Goal: Task Accomplishment & Management: Use online tool/utility

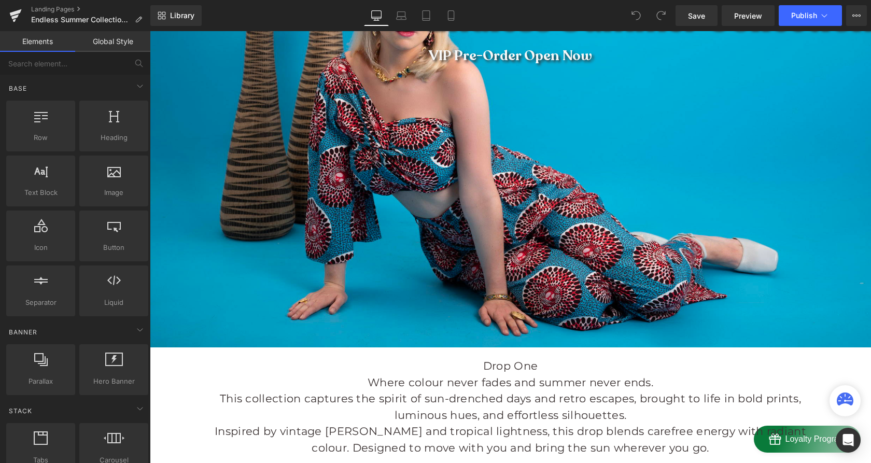
scroll to position [156, 0]
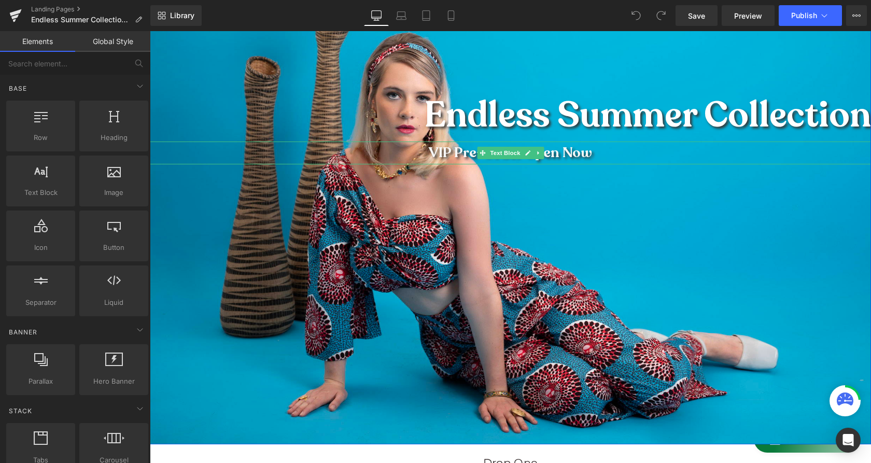
click at [680, 157] on p "VIP Pre-Order Open Now" at bounding box center [510, 153] width 721 height 23
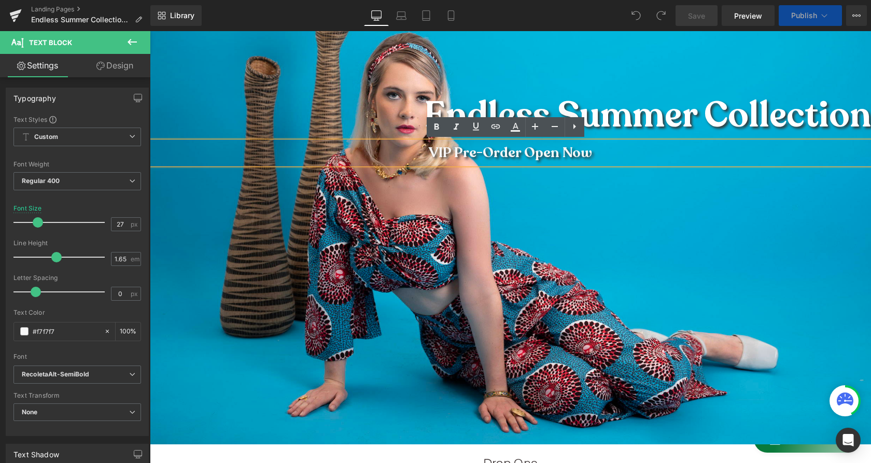
click at [582, 267] on div at bounding box center [510, 208] width 721 height 473
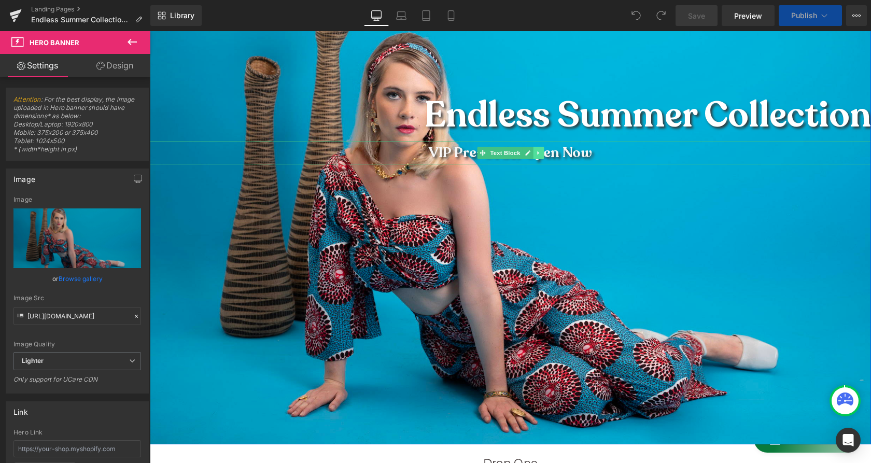
click at [536, 151] on icon at bounding box center [539, 153] width 6 height 6
click at [541, 151] on icon at bounding box center [544, 153] width 6 height 6
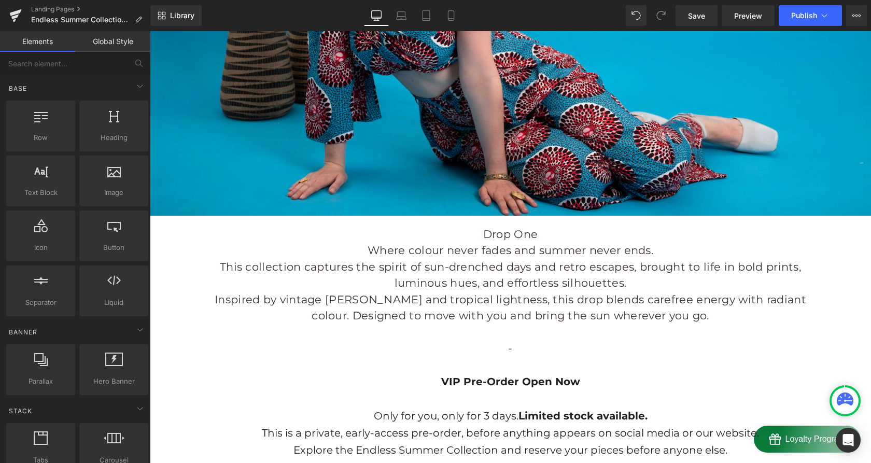
scroll to position [420, 0]
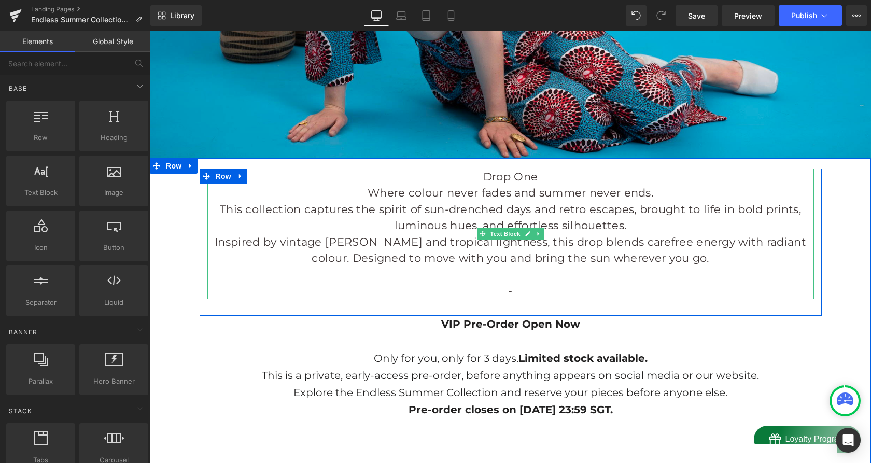
click at [508, 290] on p "-" at bounding box center [510, 291] width 607 height 17
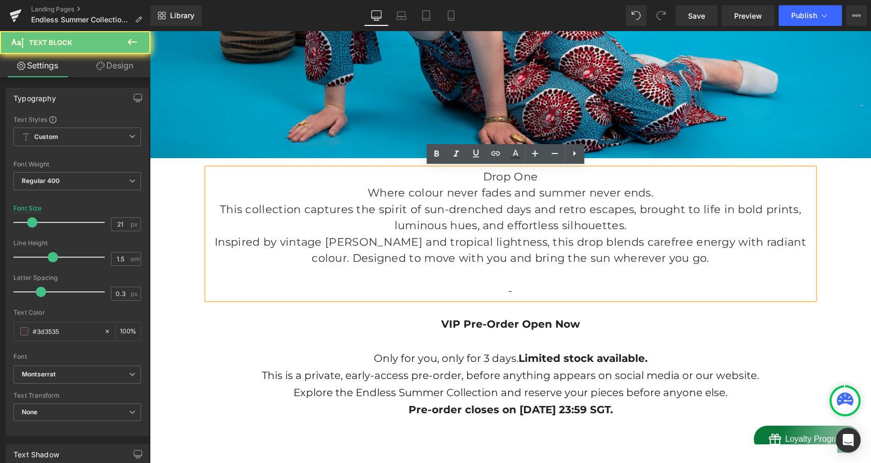
click at [508, 290] on p "-" at bounding box center [510, 291] width 607 height 17
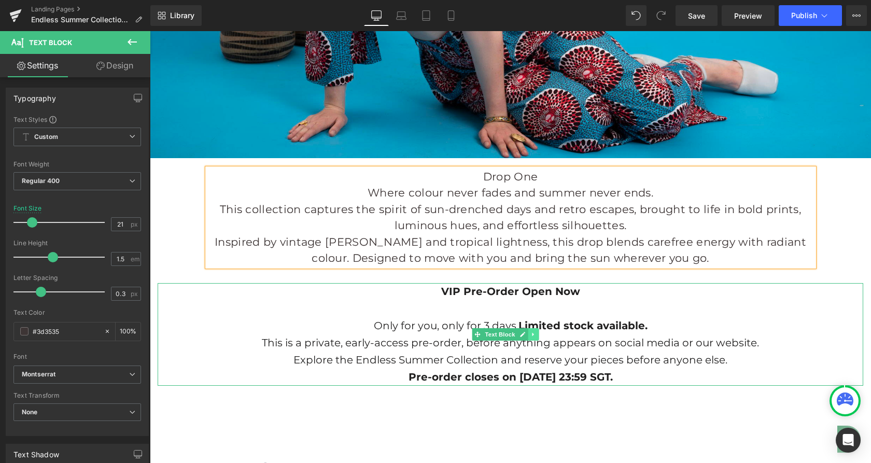
click at [534, 336] on icon at bounding box center [534, 334] width 6 height 6
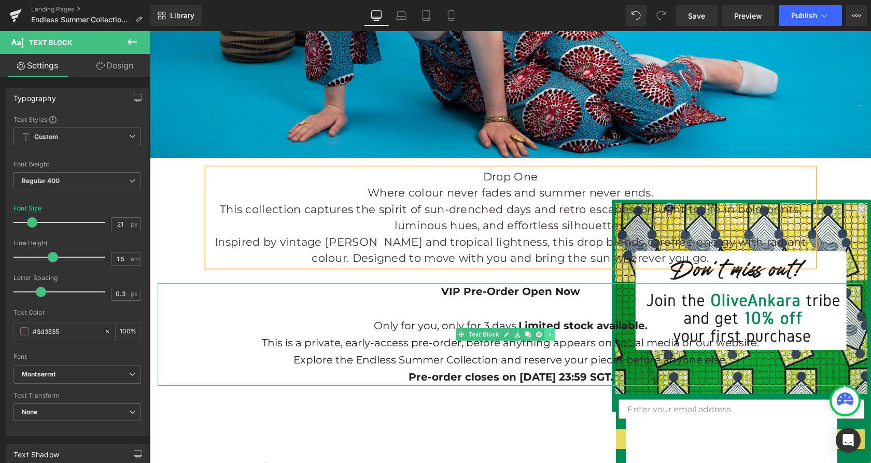
click at [534, 336] on link at bounding box center [539, 334] width 11 height 12
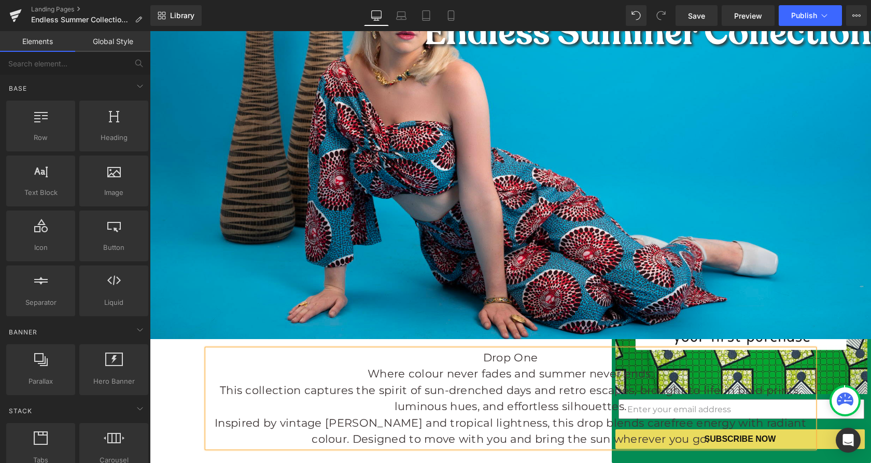
scroll to position [0, 0]
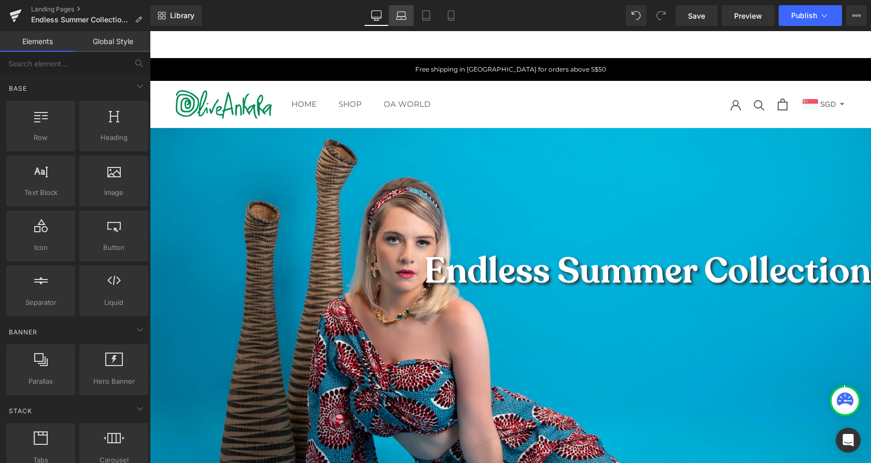
click at [409, 13] on link "Laptop" at bounding box center [401, 15] width 25 height 21
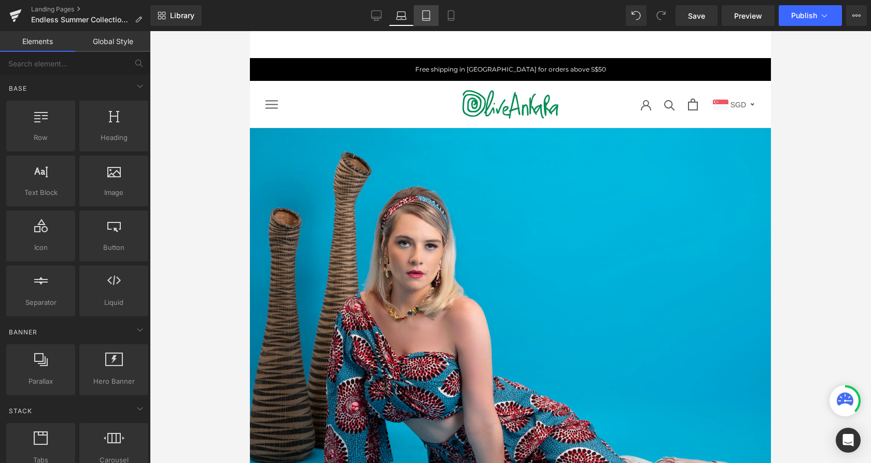
click at [429, 13] on icon at bounding box center [426, 15] width 10 height 10
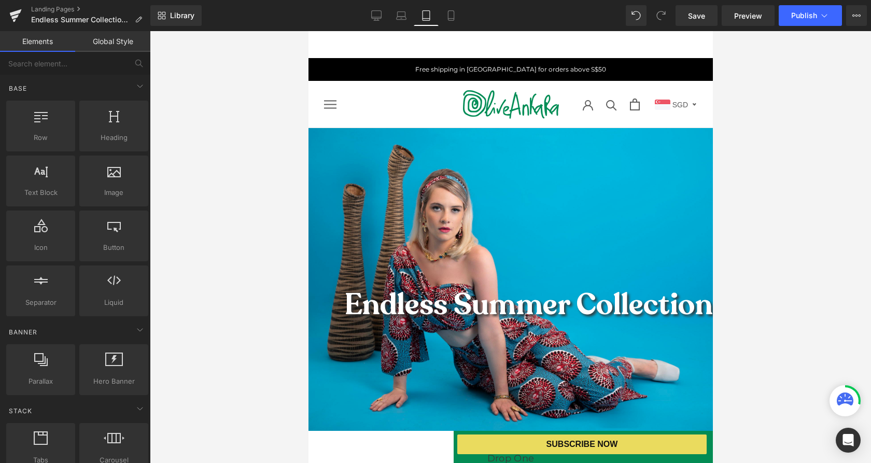
scroll to position [96, 0]
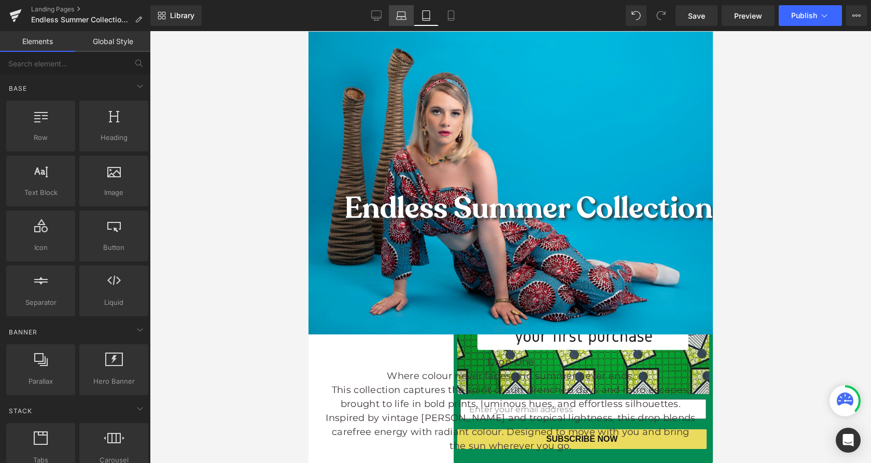
click at [401, 13] on icon at bounding box center [401, 15] width 10 height 10
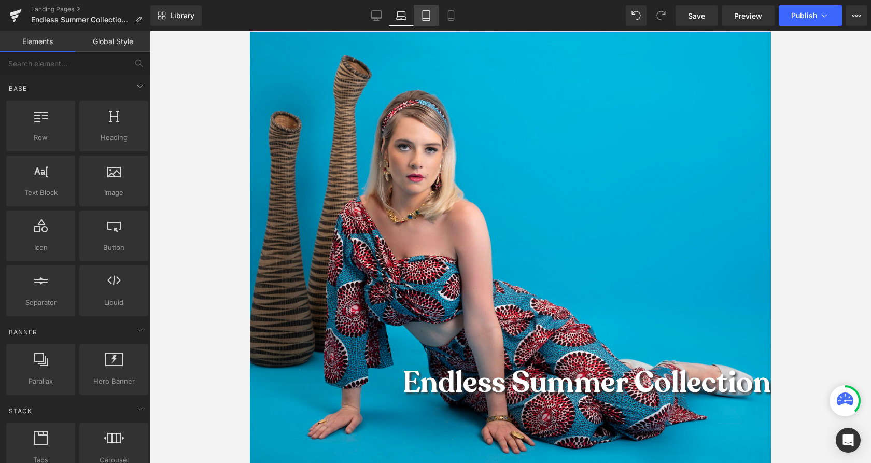
click at [424, 17] on icon at bounding box center [426, 15] width 10 height 10
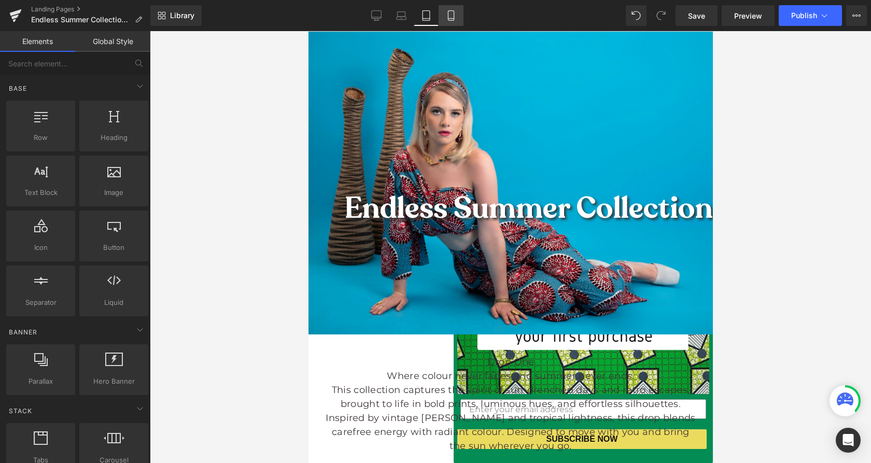
click at [452, 12] on icon at bounding box center [451, 15] width 10 height 10
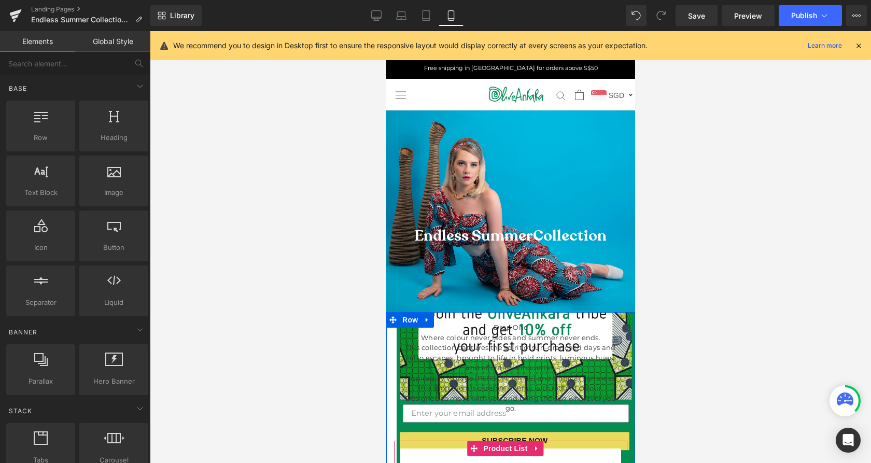
scroll to position [0, 0]
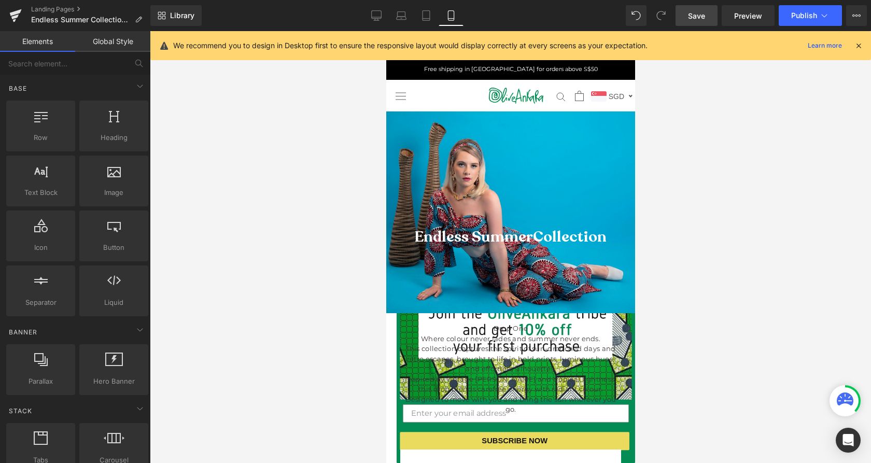
click at [696, 12] on span "Save" at bounding box center [696, 15] width 17 height 11
click at [385, 15] on link "Desktop" at bounding box center [376, 15] width 25 height 21
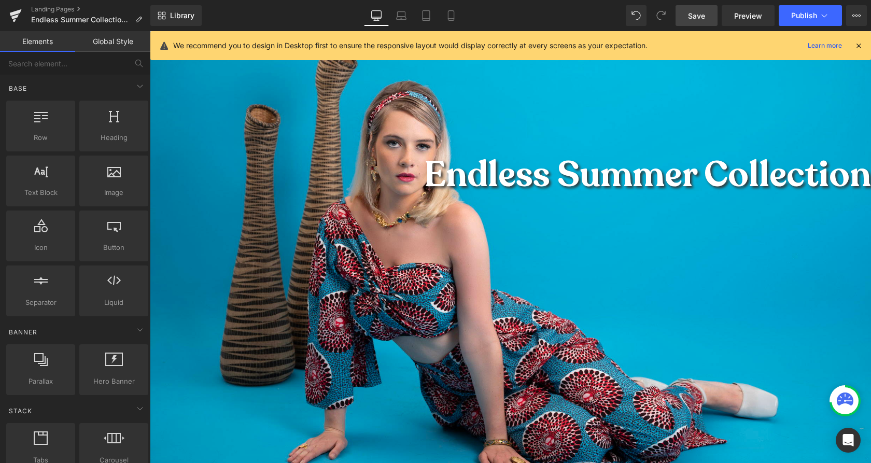
scroll to position [260, 0]
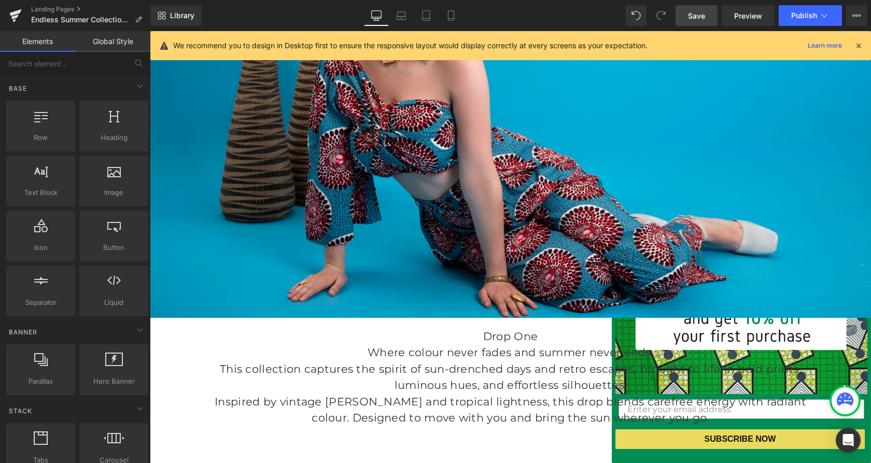
click at [860, 43] on icon at bounding box center [858, 45] width 9 height 9
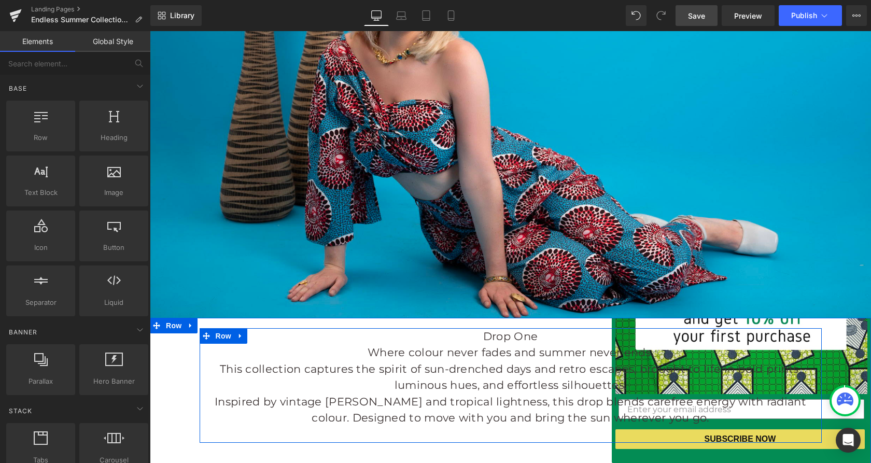
click at [478, 334] on p "Drop One" at bounding box center [510, 336] width 607 height 17
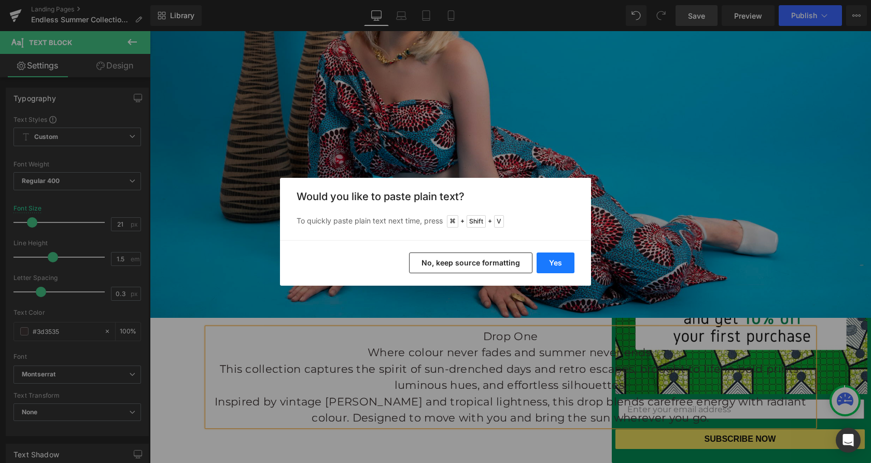
click at [560, 259] on button "Yes" at bounding box center [556, 263] width 38 height 21
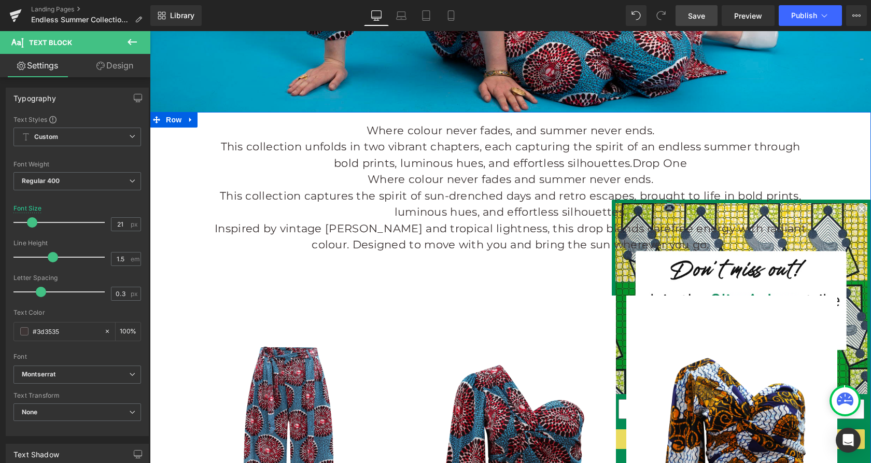
scroll to position [470, 0]
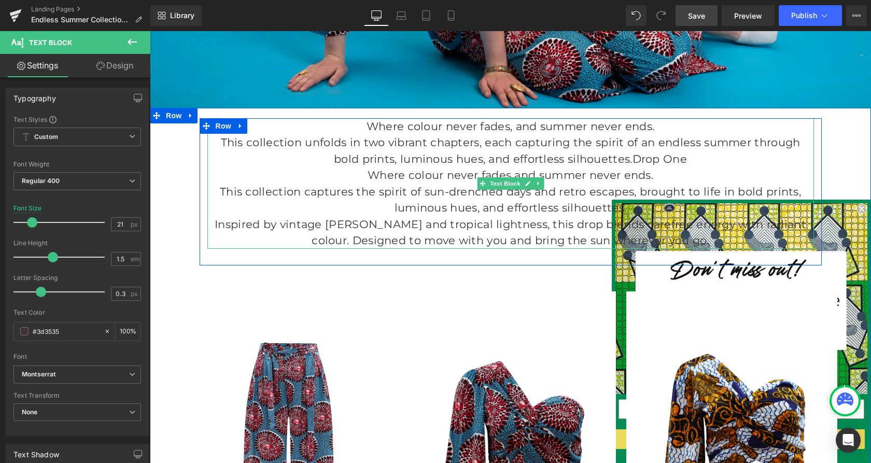
click at [614, 160] on p "This collection unfolds in two vibrant chapters, each capturing the spirit of a…" at bounding box center [510, 150] width 607 height 33
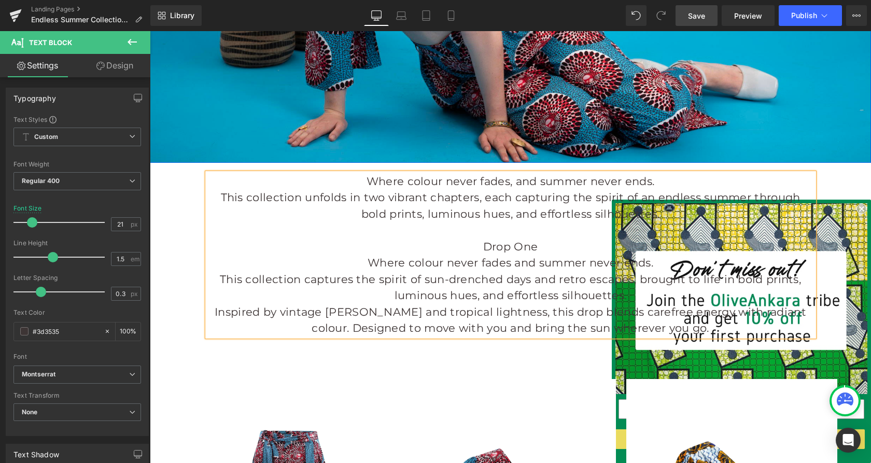
scroll to position [388, 0]
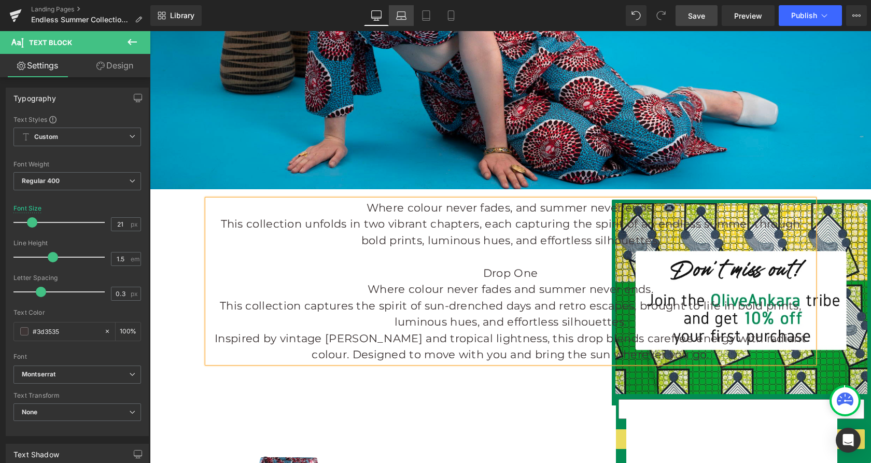
click at [401, 16] on icon at bounding box center [401, 15] width 10 height 10
type input "20"
type input "100"
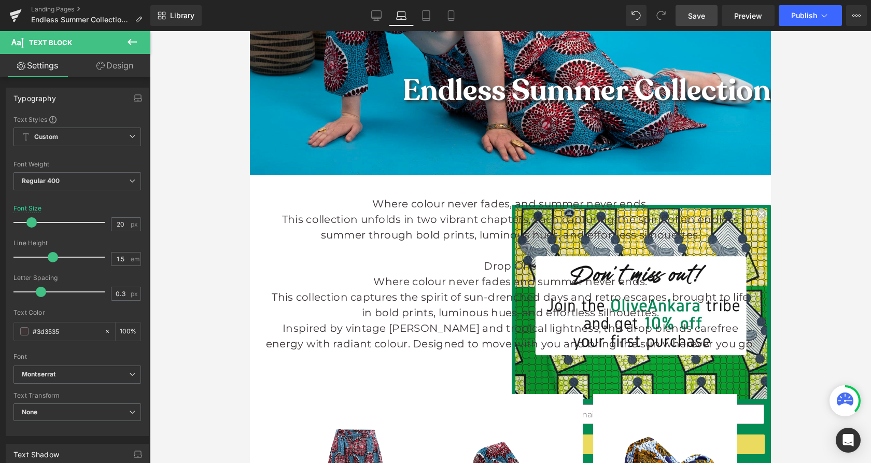
scroll to position [385, 0]
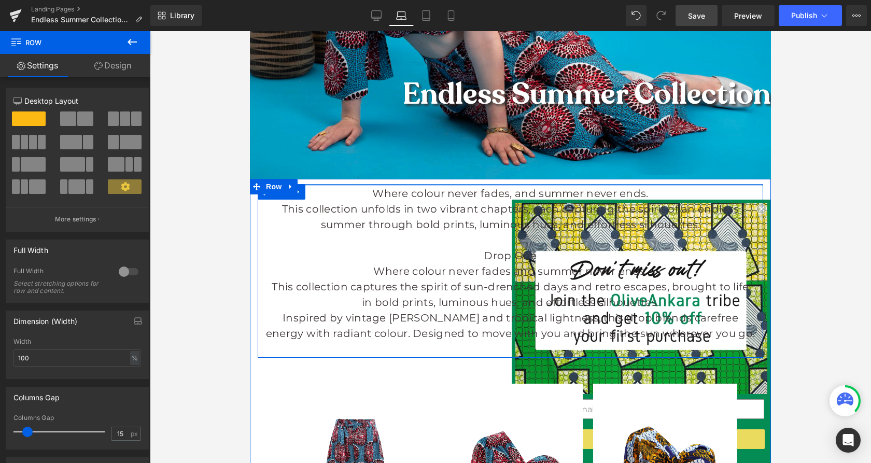
drag, startPoint x: 457, startPoint y: 195, endPoint x: 453, endPoint y: 181, distance: 14.5
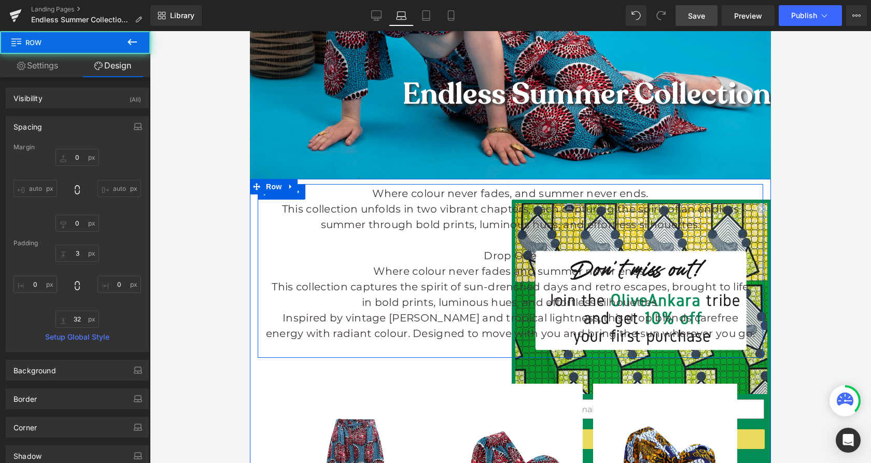
click at [474, 353] on div "Where colour never fades, and summer never ends. This collection unfolds in two…" at bounding box center [511, 271] width 506 height 174
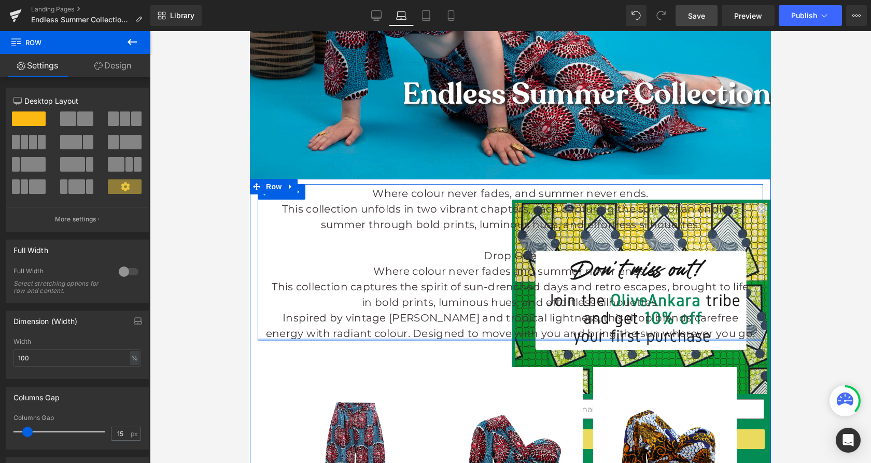
drag, startPoint x: 484, startPoint y: 355, endPoint x: 641, endPoint y: 43, distance: 348.6
click at [482, 337] on div "Where colour never fades, and summer never ends. This collection unfolds in two…" at bounding box center [511, 262] width 506 height 157
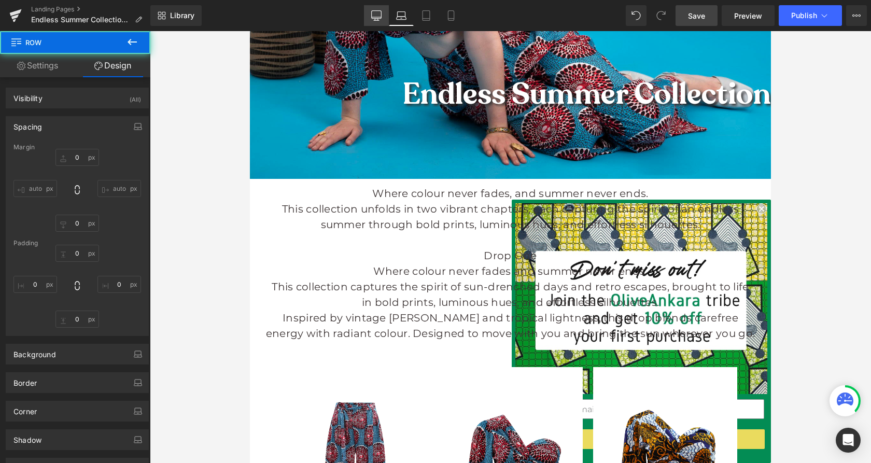
type input "0"
type input "3"
type input "0"
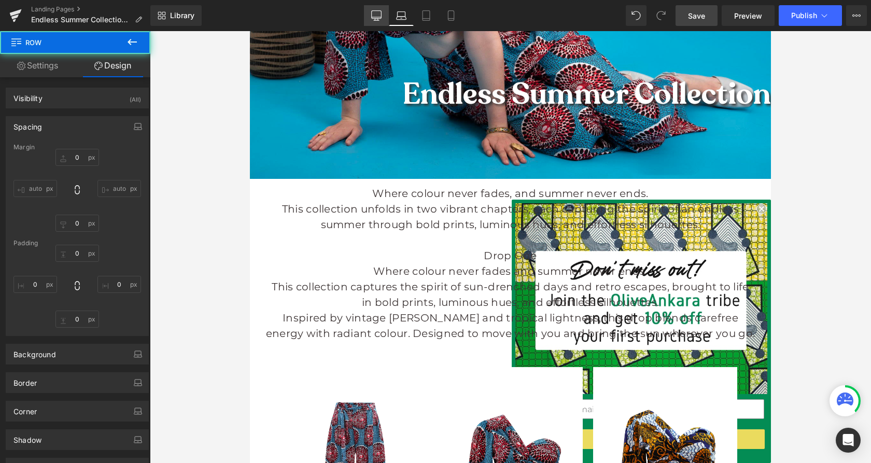
type input "0"
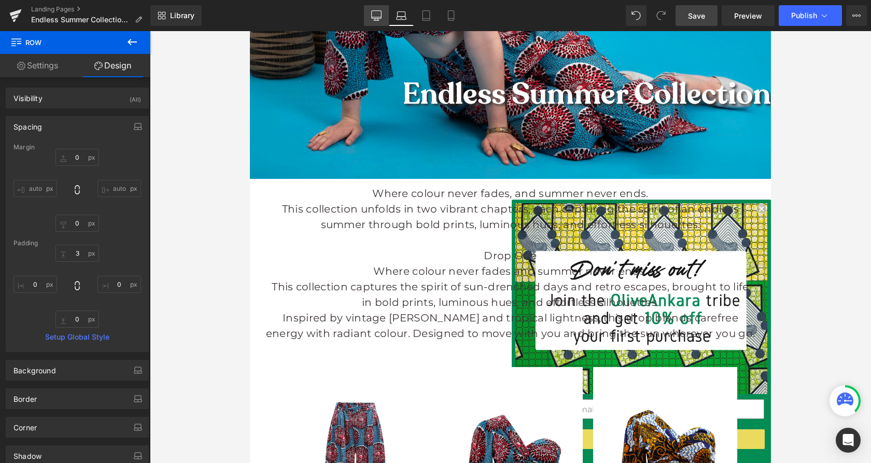
click at [377, 17] on icon at bounding box center [377, 17] width 10 height 0
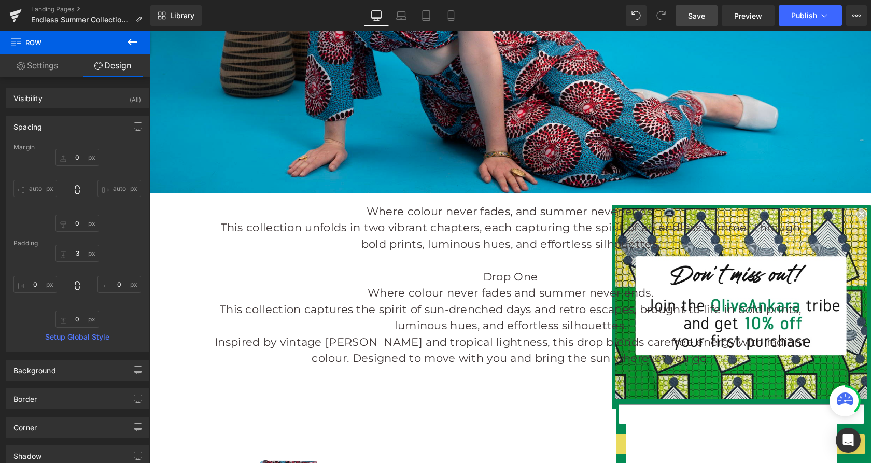
type input "0"
type input "32"
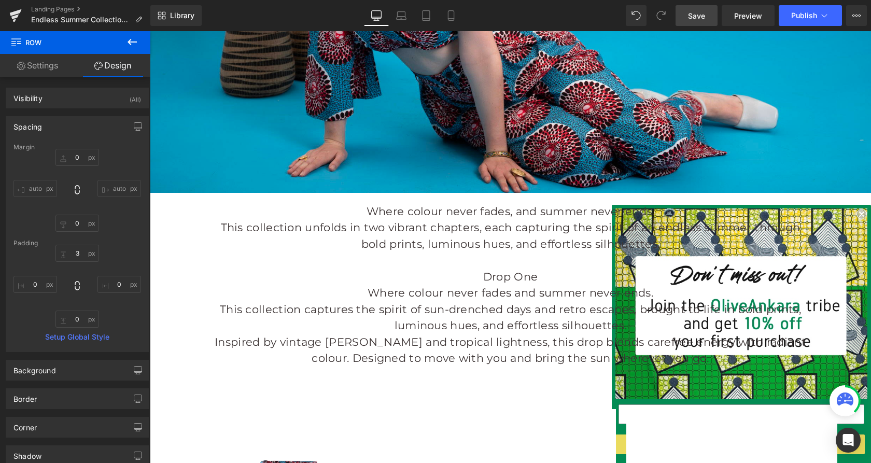
type input "0"
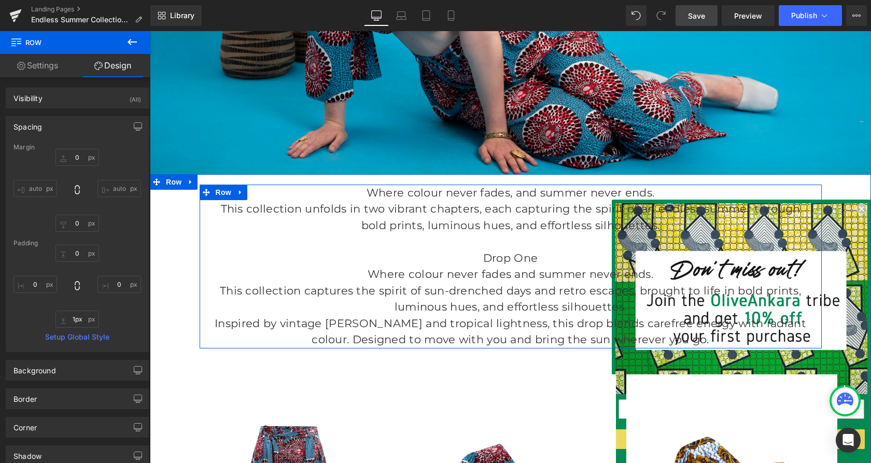
type input "0px"
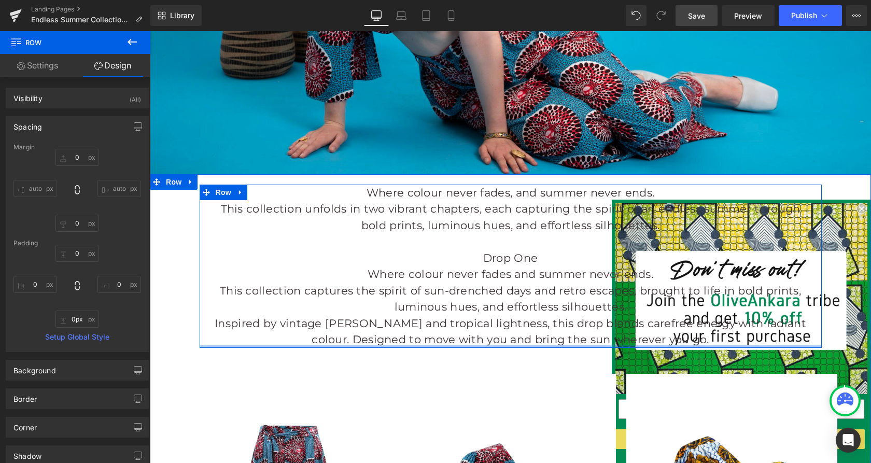
drag, startPoint x: 497, startPoint y: 356, endPoint x: 495, endPoint y: 341, distance: 15.1
click at [495, 341] on div "Where colour never fades, and summer never ends. This collection unfolds in two…" at bounding box center [511, 266] width 622 height 163
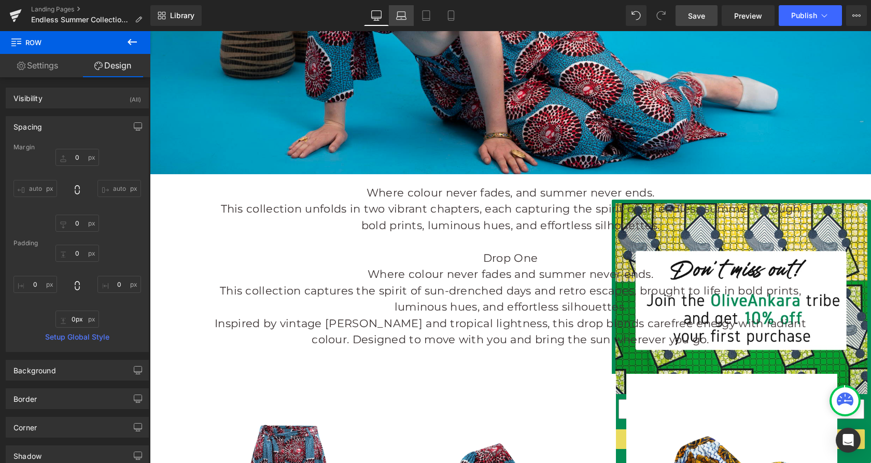
click at [397, 18] on icon at bounding box center [402, 18] width 10 height 3
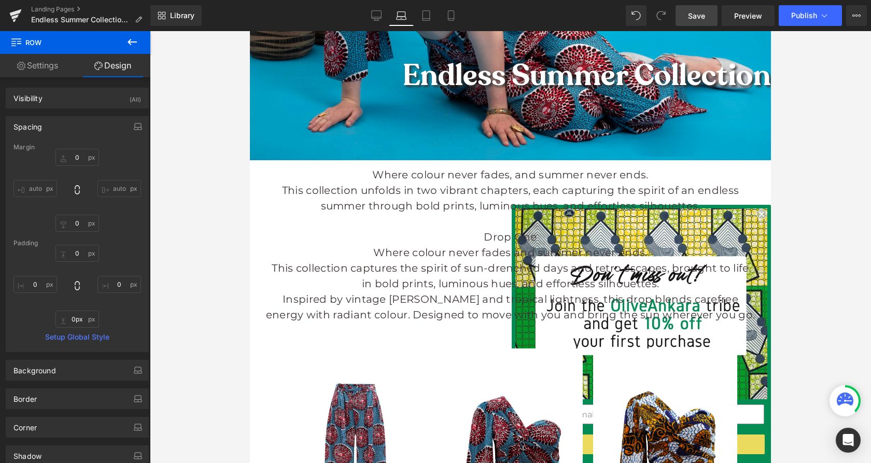
type input "0"
type input "3"
type input "0"
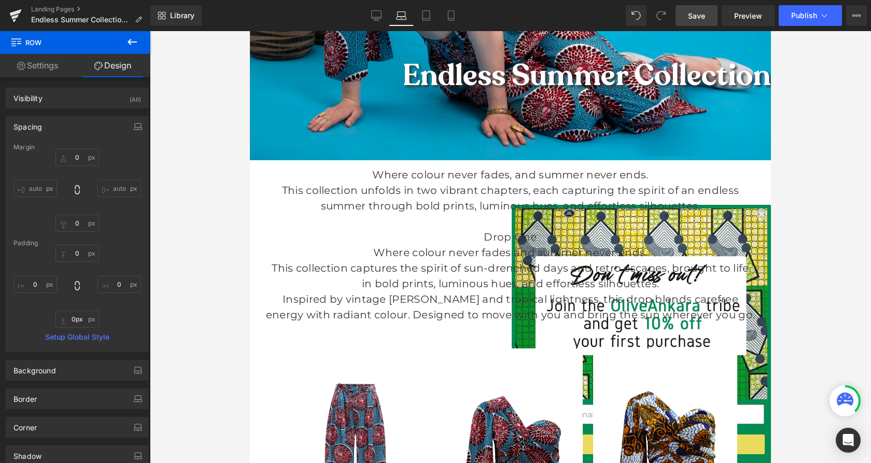
type input "0"
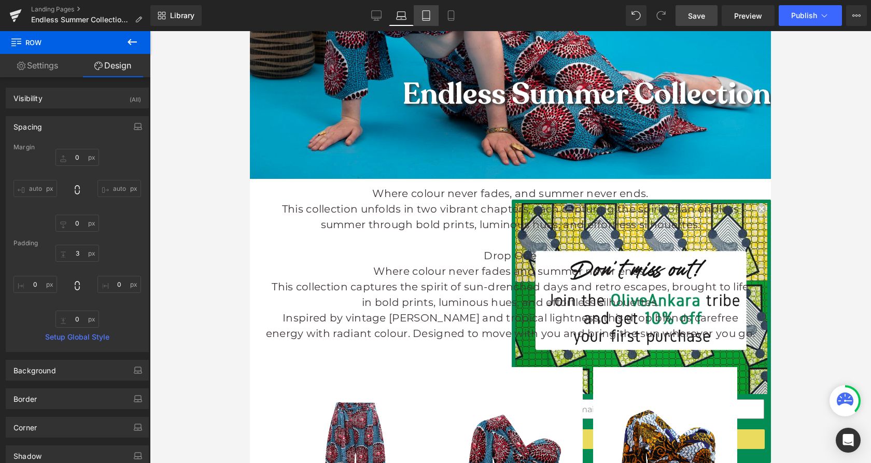
drag, startPoint x: 425, startPoint y: 23, endPoint x: 99, endPoint y: 65, distance: 329.5
click at [425, 23] on link "Tablet" at bounding box center [426, 15] width 25 height 21
type input "0"
type input "30"
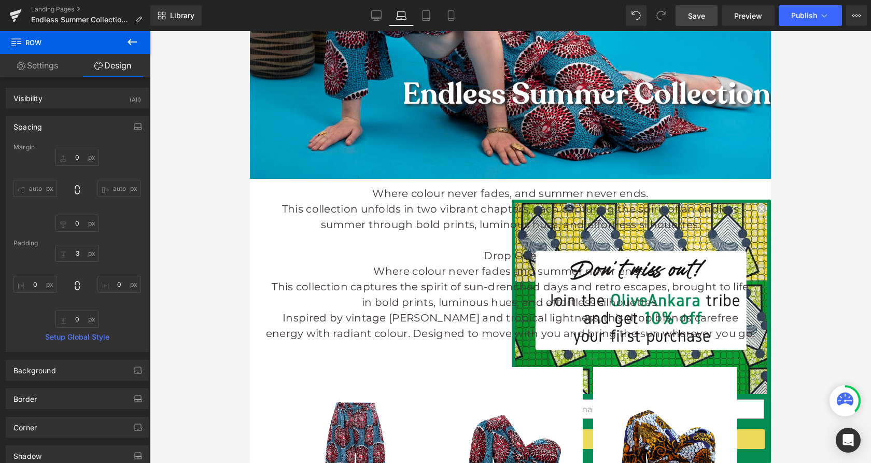
type input "0"
type input "32"
type input "0"
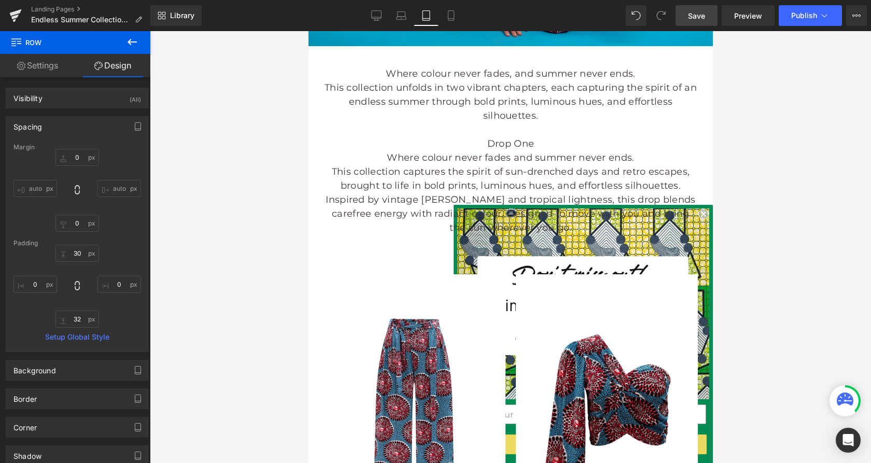
scroll to position [252, 0]
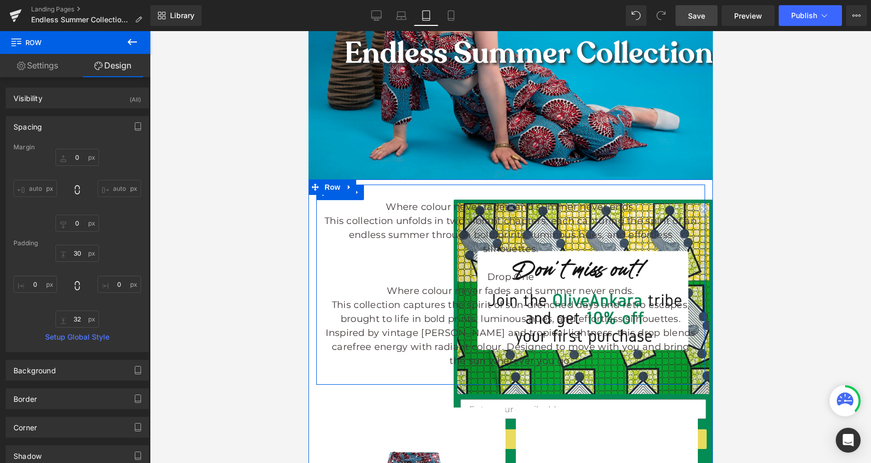
click at [411, 198] on div "Where colour never fades, and summer never ends. This collection unfolds in two…" at bounding box center [510, 285] width 389 height 200
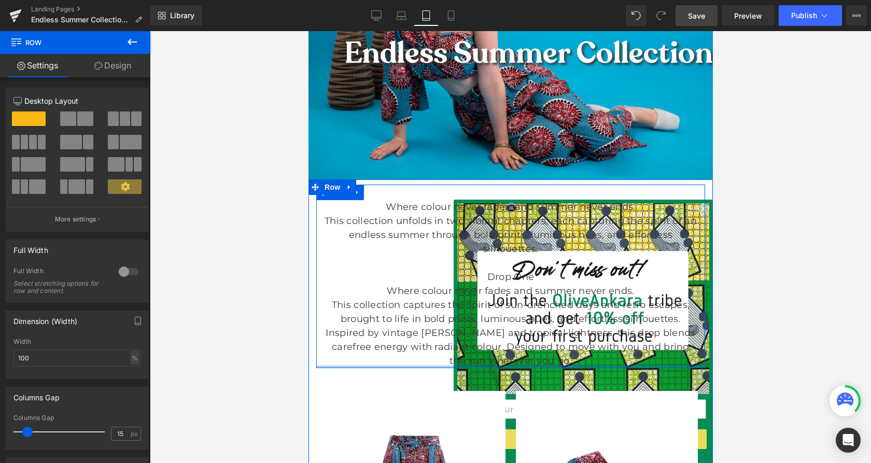
drag, startPoint x: 415, startPoint y: 380, endPoint x: 413, endPoint y: 361, distance: 19.3
click at [413, 361] on div "Where colour never fades, and summer never ends. This collection unfolds in two…" at bounding box center [510, 277] width 389 height 184
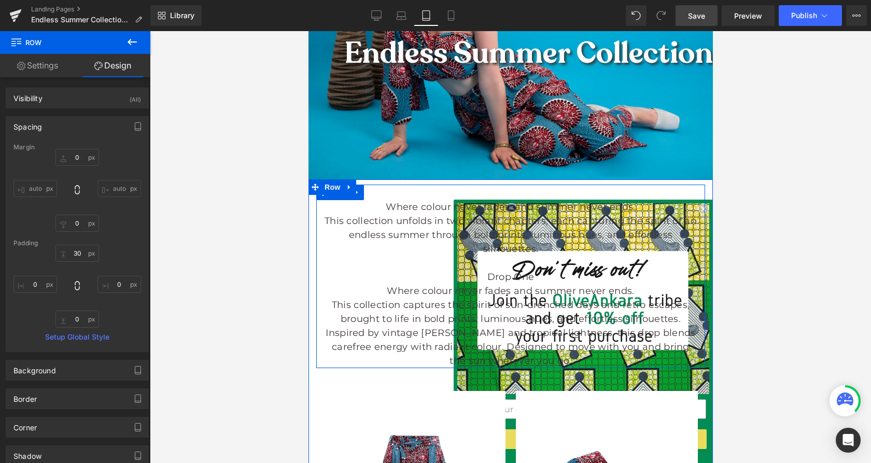
click at [394, 193] on div "Where colour never fades, and summer never ends. This collection unfolds in two…" at bounding box center [510, 277] width 389 height 184
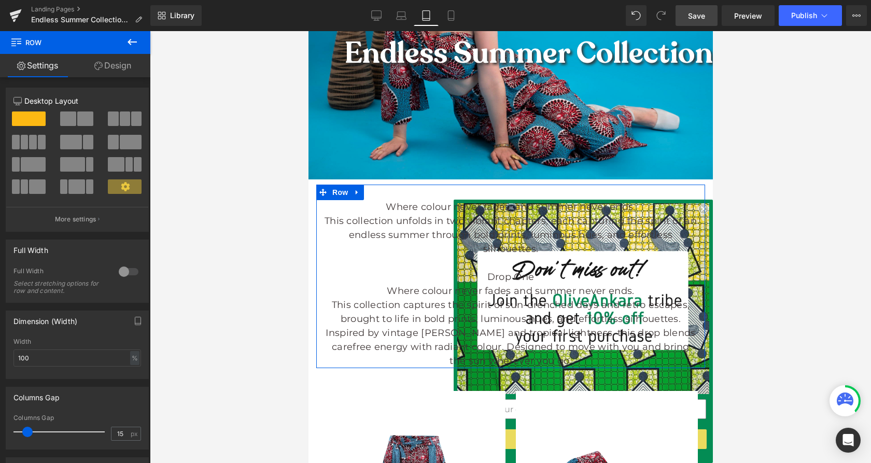
click at [133, 66] on link "Design" at bounding box center [112, 65] width 75 height 23
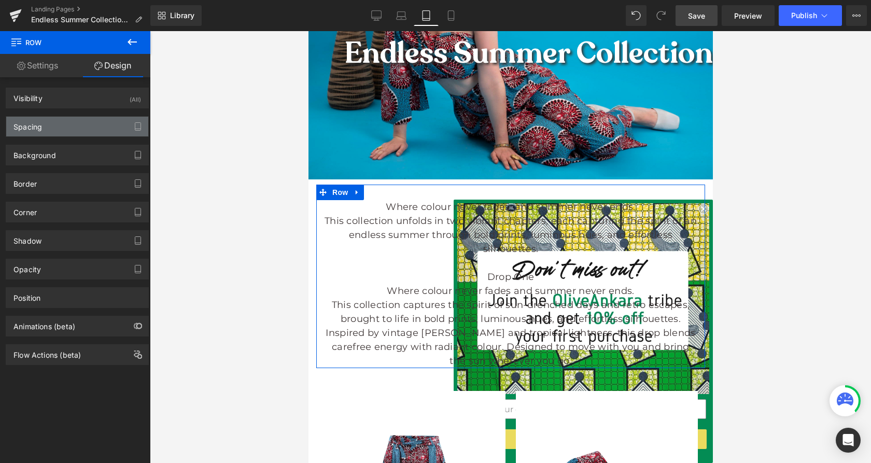
type input "0"
type input "30"
type input "0"
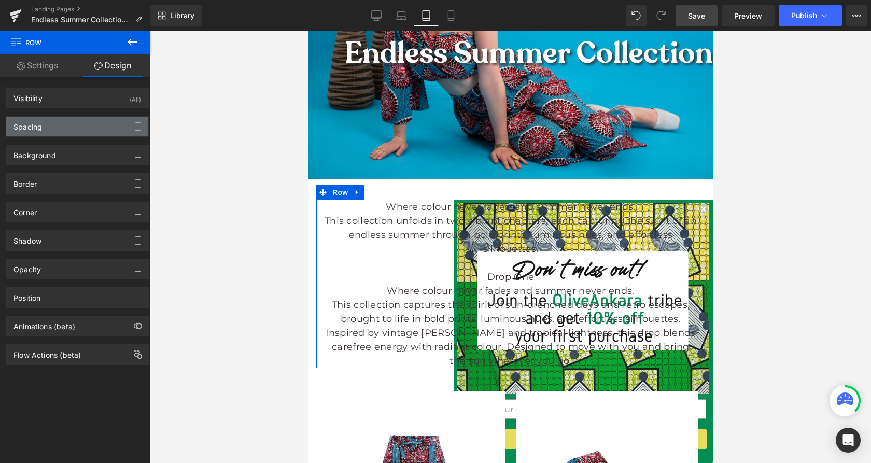
type input "0"
click at [70, 130] on div "Spacing" at bounding box center [77, 127] width 142 height 20
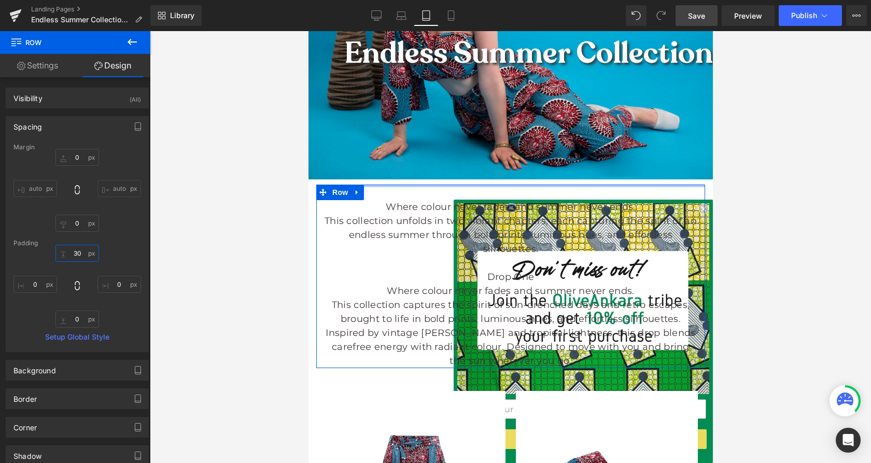
click at [76, 254] on input "30" at bounding box center [77, 253] width 44 height 17
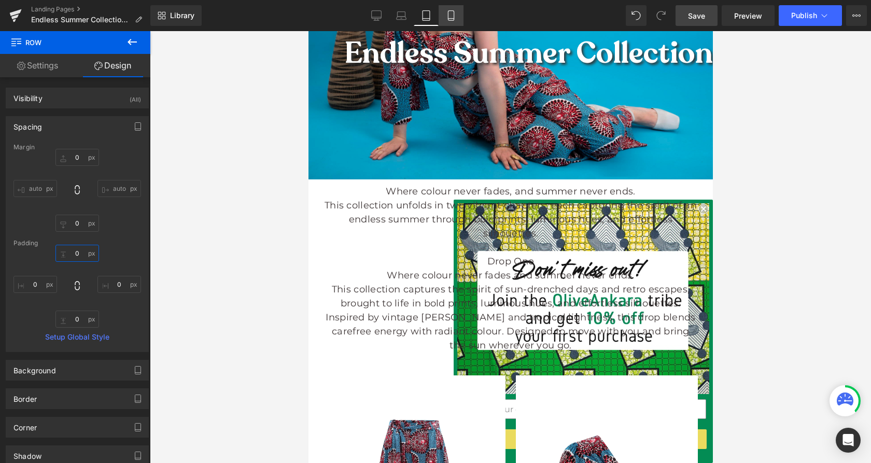
type input "0"
click at [449, 18] on icon at bounding box center [451, 15] width 10 height 10
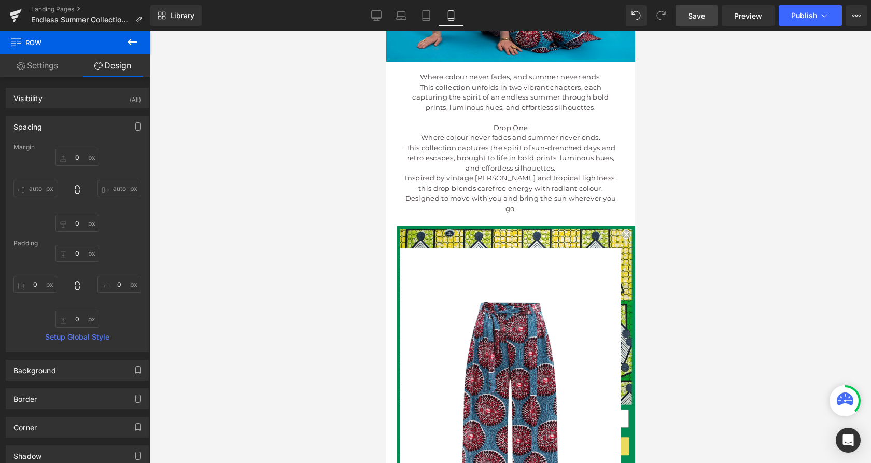
type input "0"
type input "10"
type input "0"
type input "32"
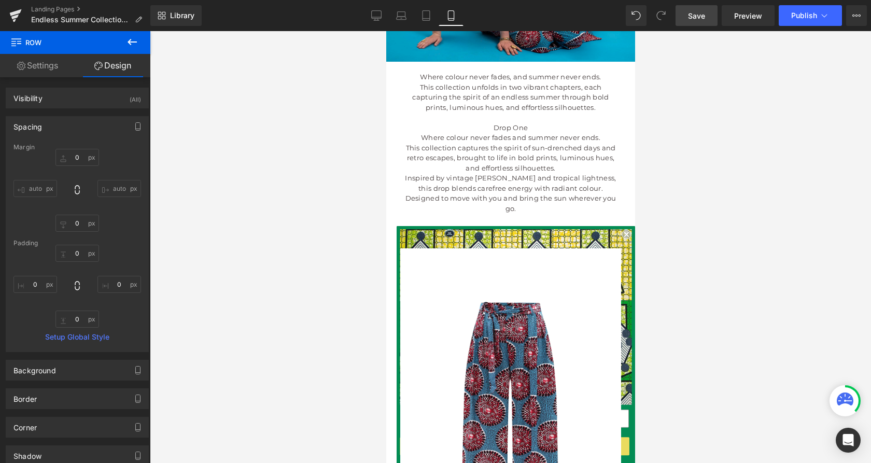
type input "0"
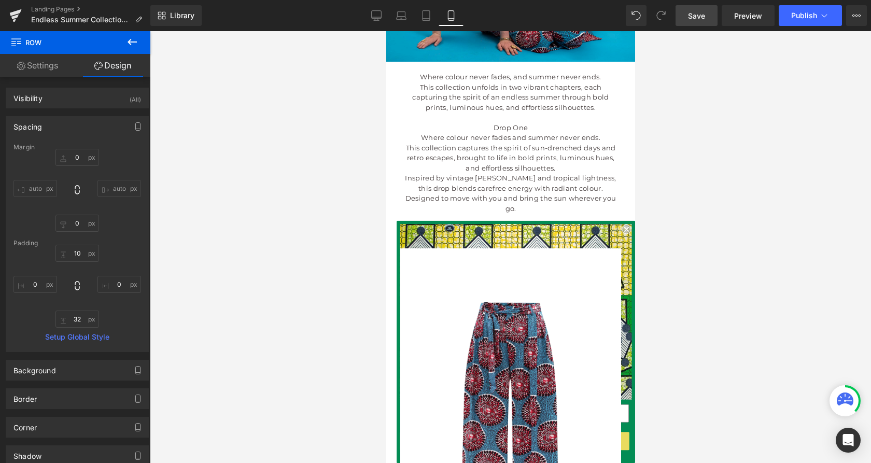
scroll to position [134, 0]
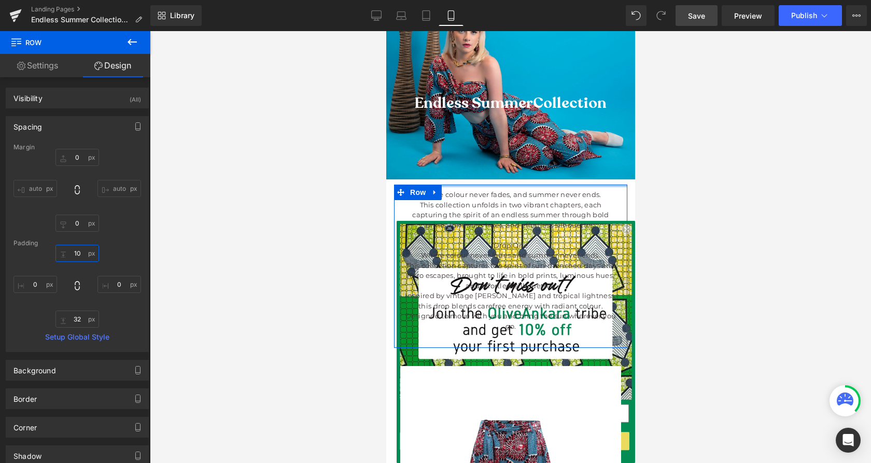
click at [77, 254] on input "10" at bounding box center [77, 253] width 44 height 17
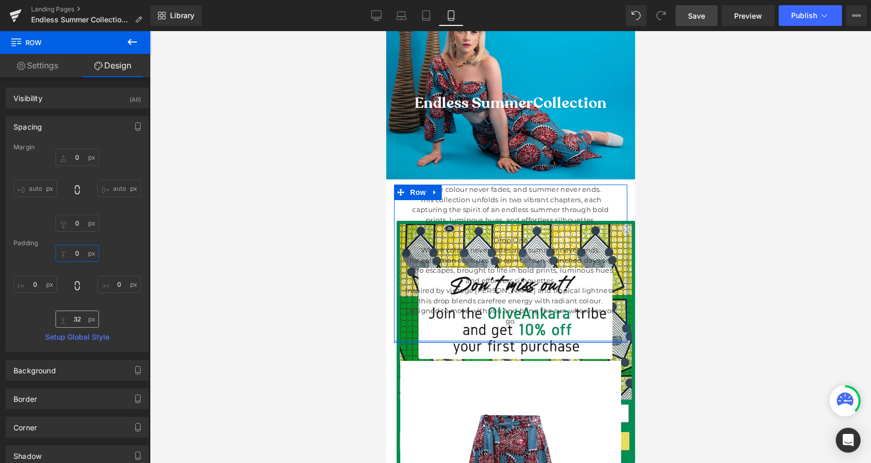
type input "0"
click at [75, 319] on input "32" at bounding box center [77, 319] width 44 height 17
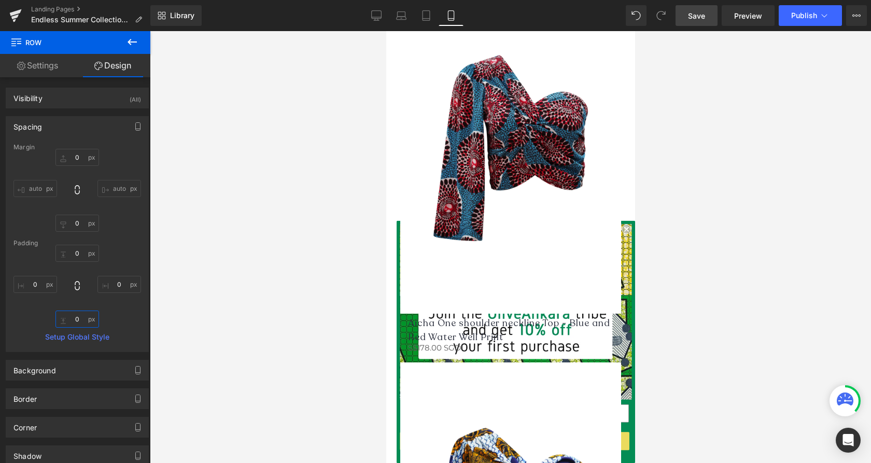
scroll to position [1095, 0]
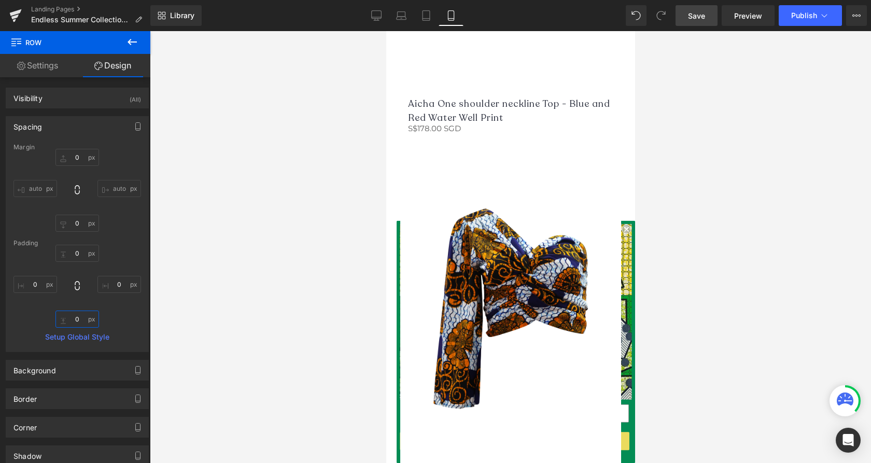
type input "0"
click at [701, 19] on span "Save" at bounding box center [696, 15] width 17 height 11
click at [821, 13] on icon at bounding box center [825, 15] width 10 height 10
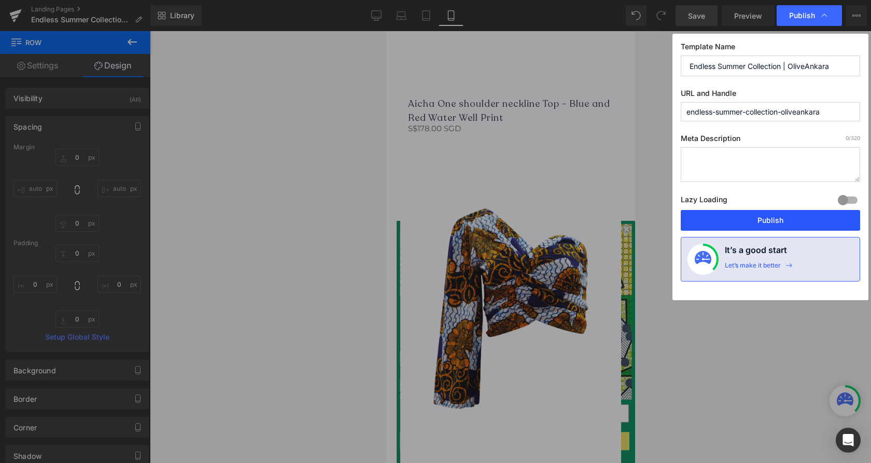
click at [793, 220] on button "Publish" at bounding box center [770, 220] width 179 height 21
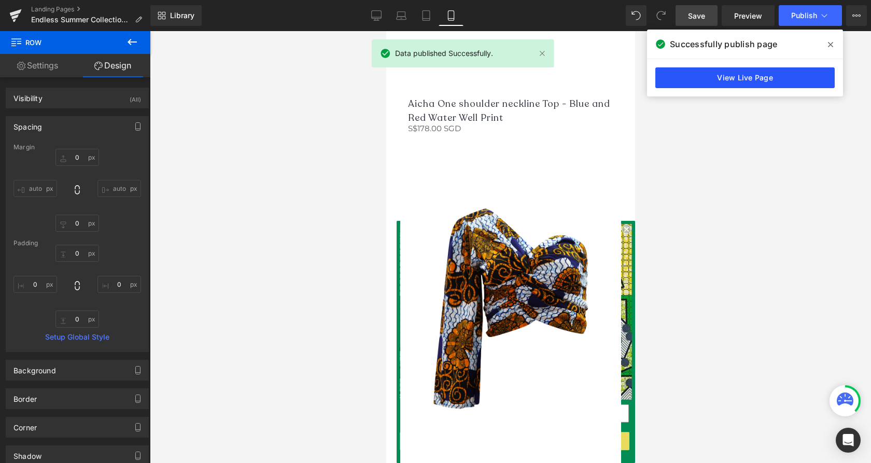
click at [762, 72] on link "View Live Page" at bounding box center [745, 77] width 179 height 21
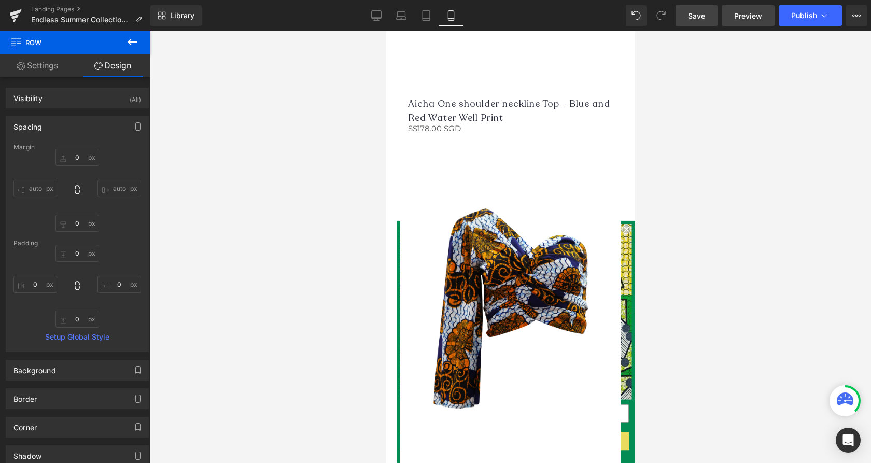
click at [759, 14] on span "Preview" at bounding box center [748, 15] width 28 height 11
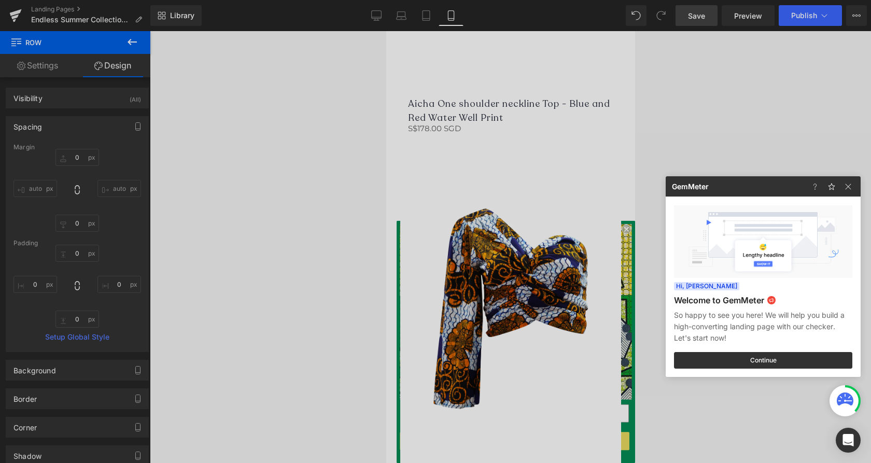
click at [12, 18] on div at bounding box center [435, 231] width 871 height 463
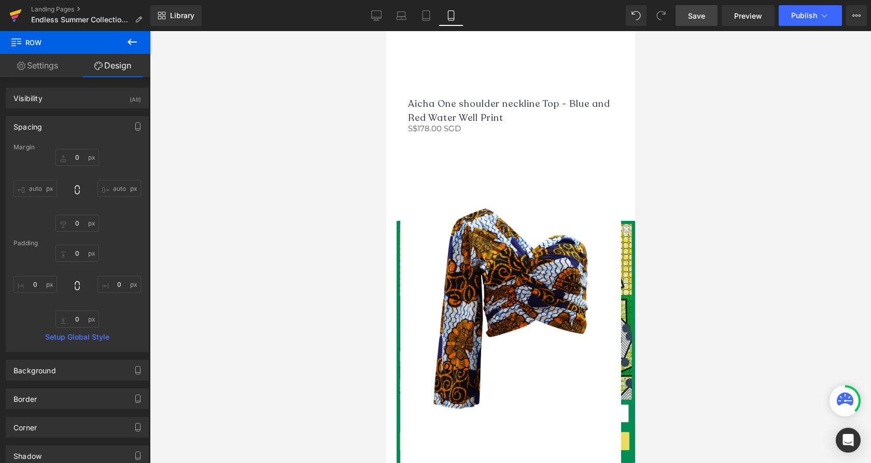
click at [17, 10] on icon at bounding box center [15, 16] width 12 height 26
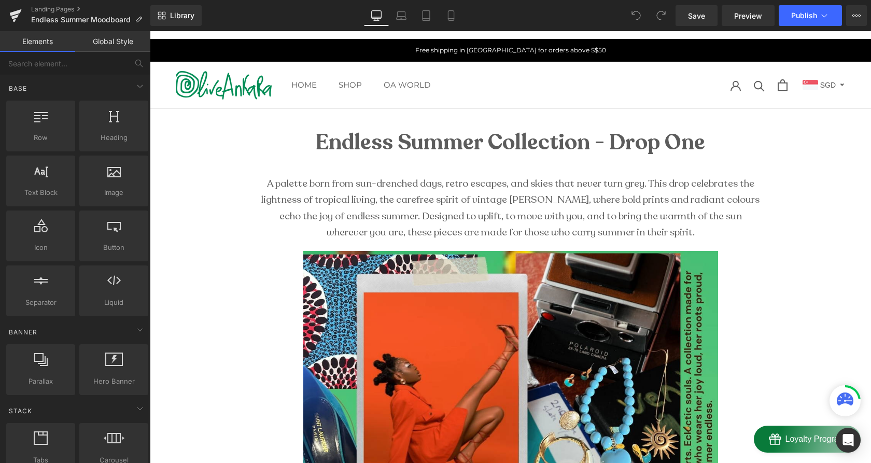
scroll to position [20, 0]
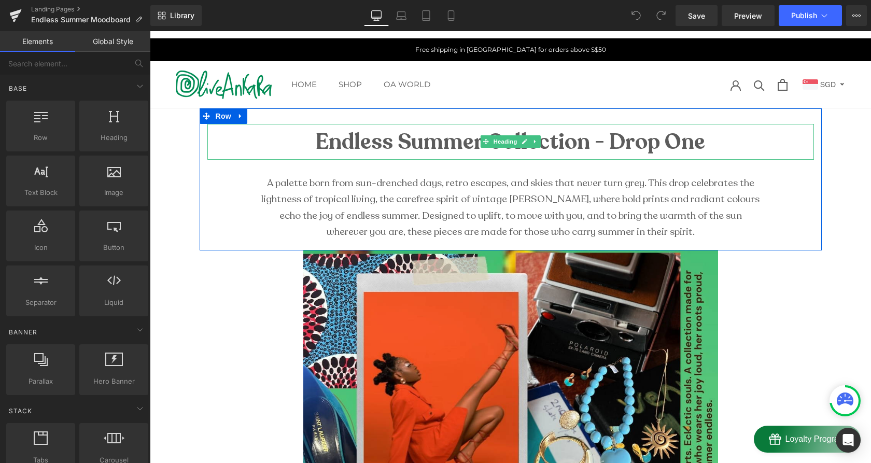
click at [567, 144] on strong "Endless Summer Collection - Drop One" at bounding box center [511, 142] width 390 height 30
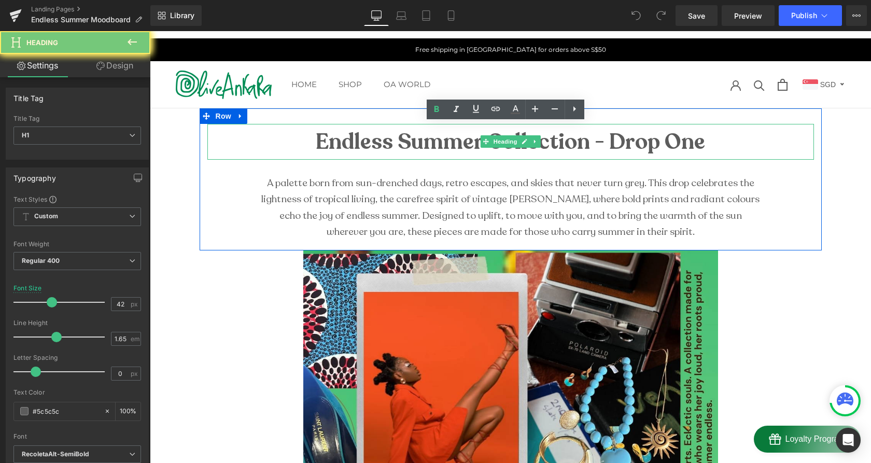
click at [567, 144] on strong "Endless Summer Collection - Drop One" at bounding box center [511, 142] width 390 height 30
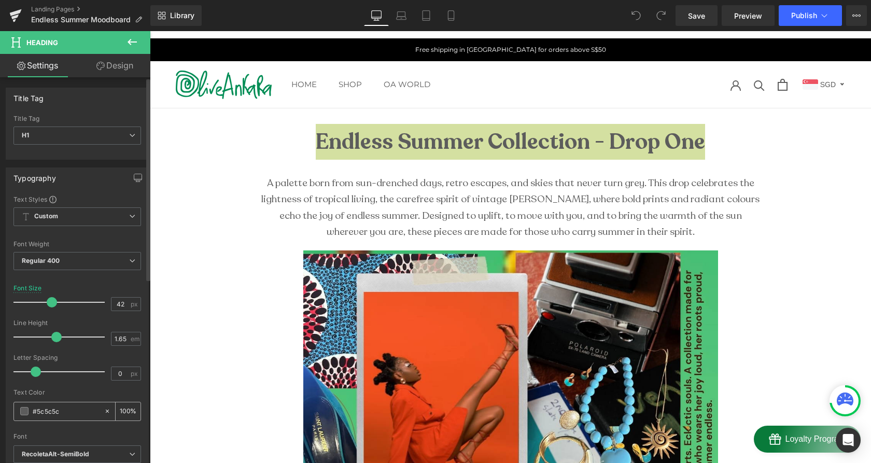
click at [22, 414] on div "#5c5c5c" at bounding box center [59, 411] width 90 height 18
click at [23, 410] on span at bounding box center [24, 411] width 8 height 8
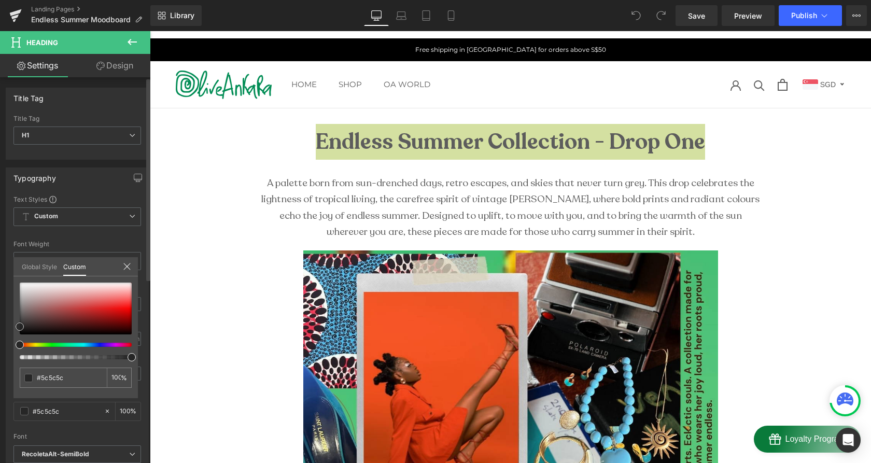
type input "#595959"
type input "#1c1c1c"
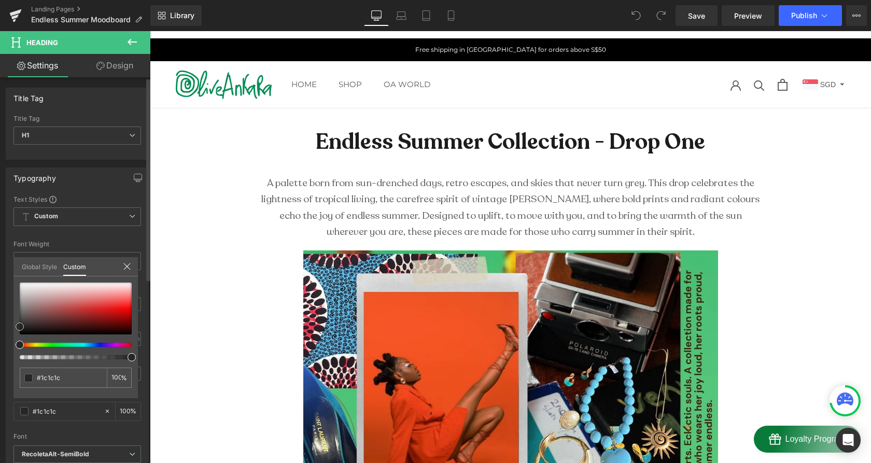
type input "#000000"
drag, startPoint x: 18, startPoint y: 315, endPoint x: 20, endPoint y: 336, distance: 20.9
click at [20, 336] on span at bounding box center [22, 334] width 8 height 8
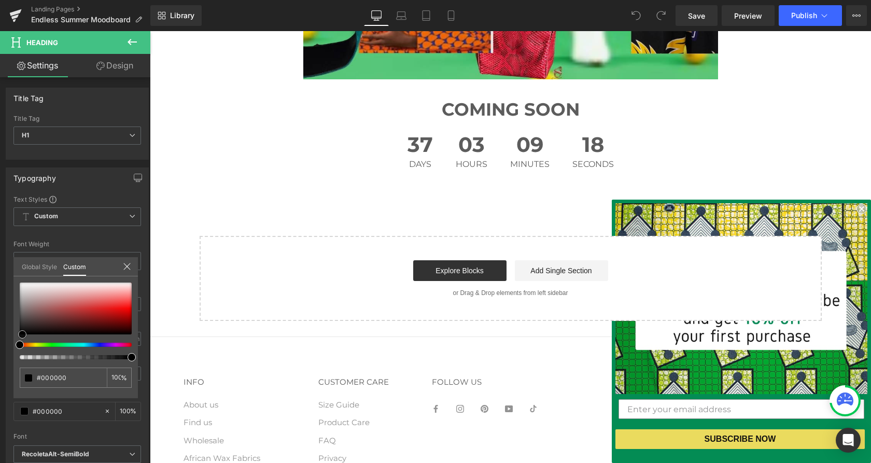
scroll to position [928, 0]
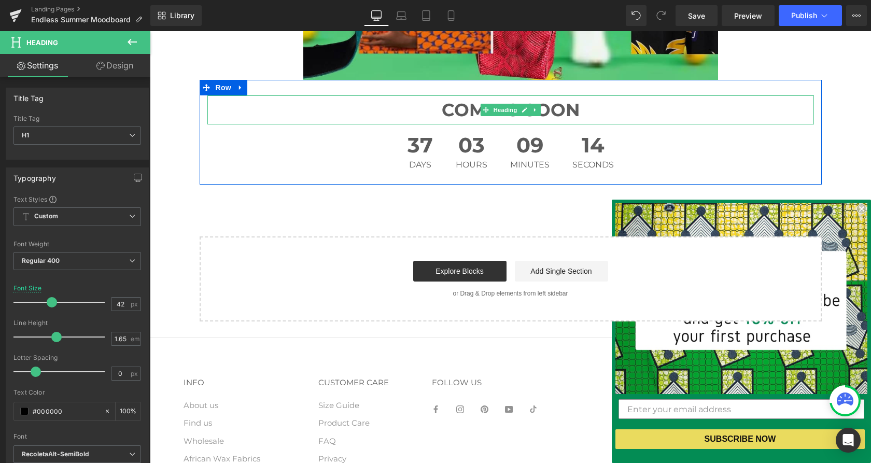
click at [570, 107] on strong "COMING SOON" at bounding box center [511, 110] width 138 height 22
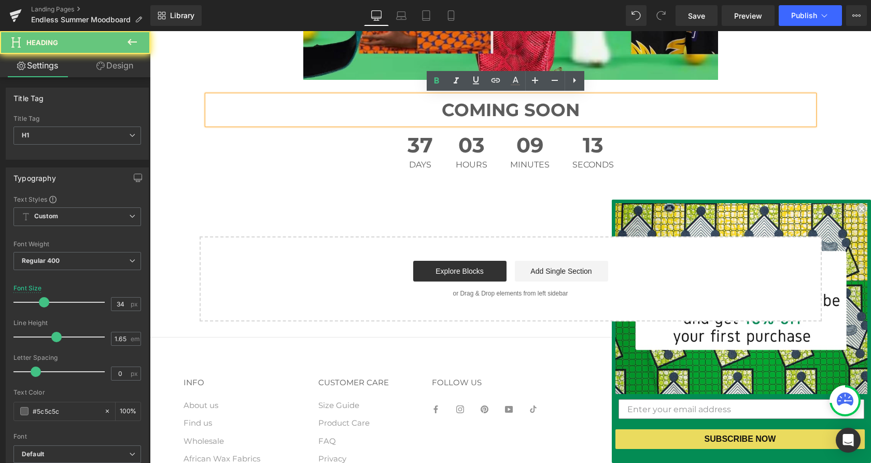
click at [570, 107] on strong "COMING SOON" at bounding box center [511, 110] width 138 height 22
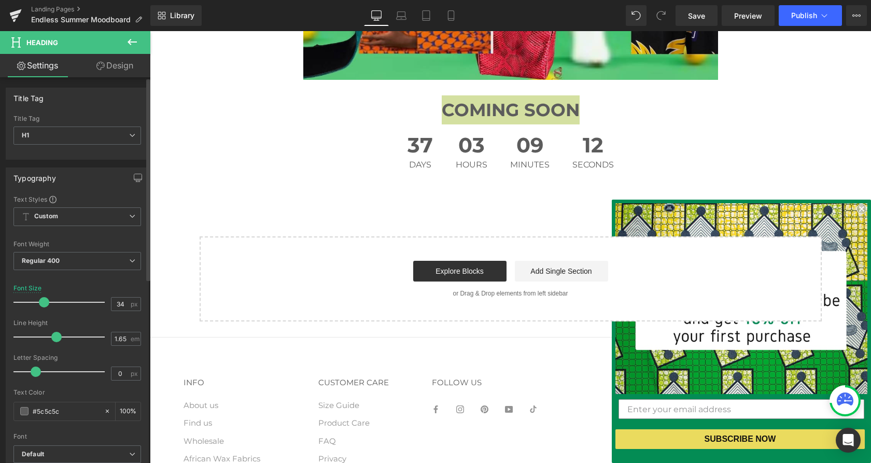
click at [26, 399] on div "Text Color #5c5c5c 100 %" at bounding box center [77, 411] width 128 height 44
click at [25, 412] on span at bounding box center [24, 411] width 8 height 8
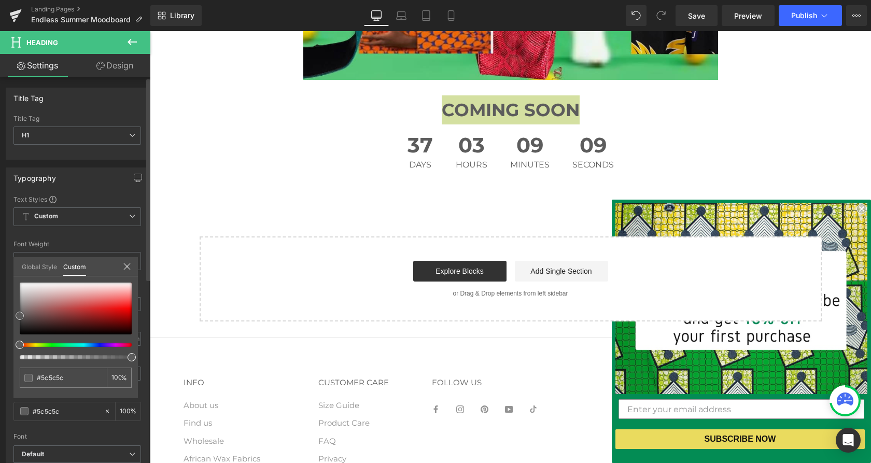
type input "#515151"
type input "#303030"
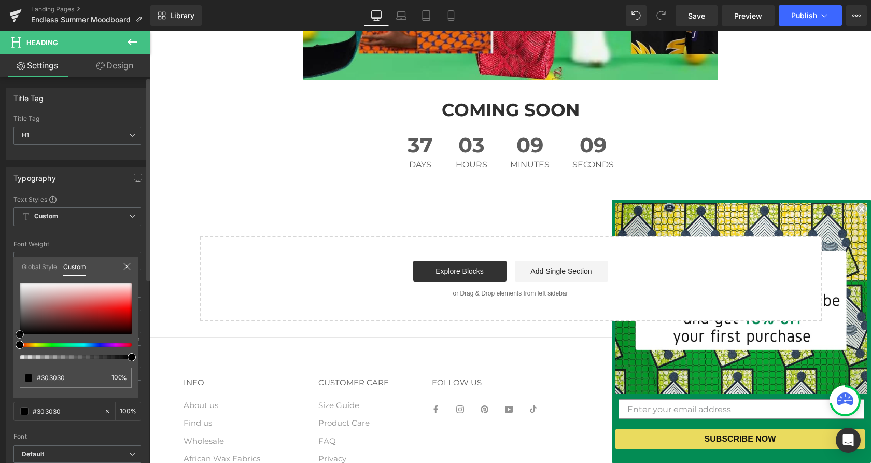
type input "#191919"
type input "#000000"
drag, startPoint x: 17, startPoint y: 315, endPoint x: 17, endPoint y: 334, distance: 19.2
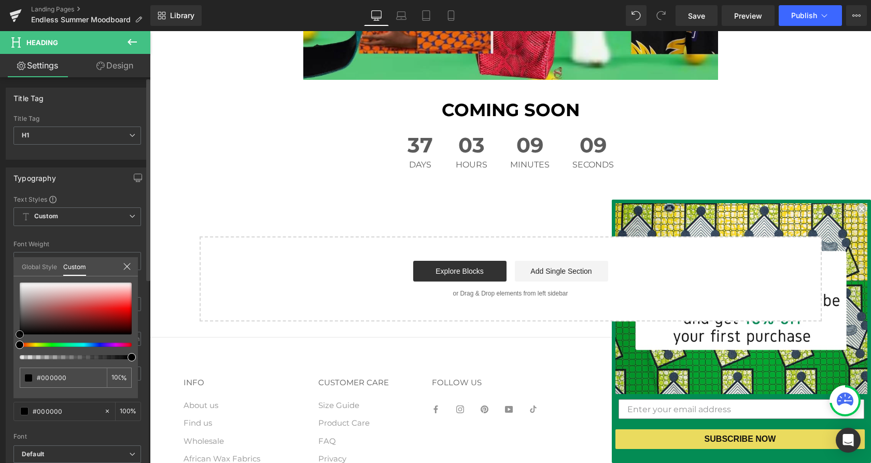
click at [17, 334] on span at bounding box center [20, 334] width 8 height 8
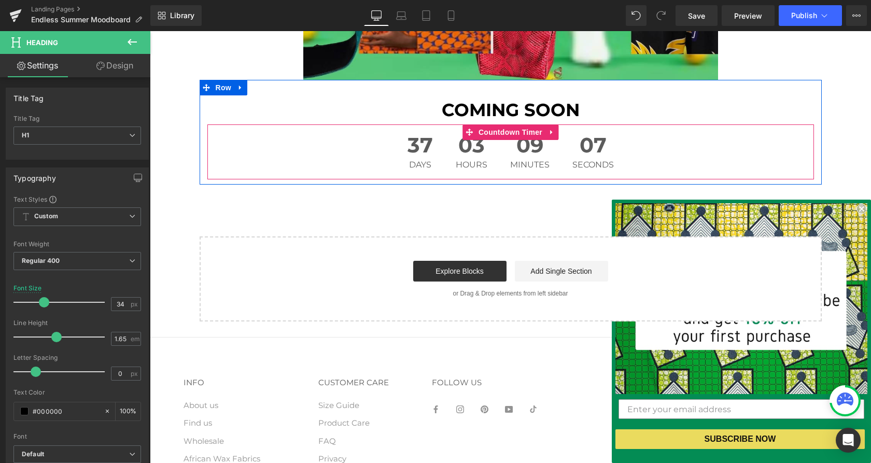
click at [553, 146] on div "09 Minutes" at bounding box center [530, 151] width 60 height 55
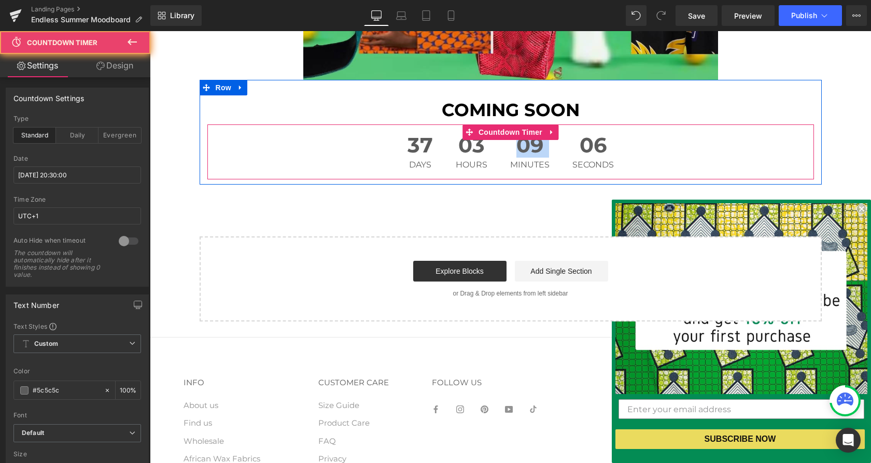
click at [553, 146] on div "09 Minutes" at bounding box center [530, 151] width 60 height 55
click at [562, 149] on div "05 Seconds" at bounding box center [593, 151] width 62 height 55
click at [562, 149] on div "04 Seconds" at bounding box center [593, 151] width 62 height 55
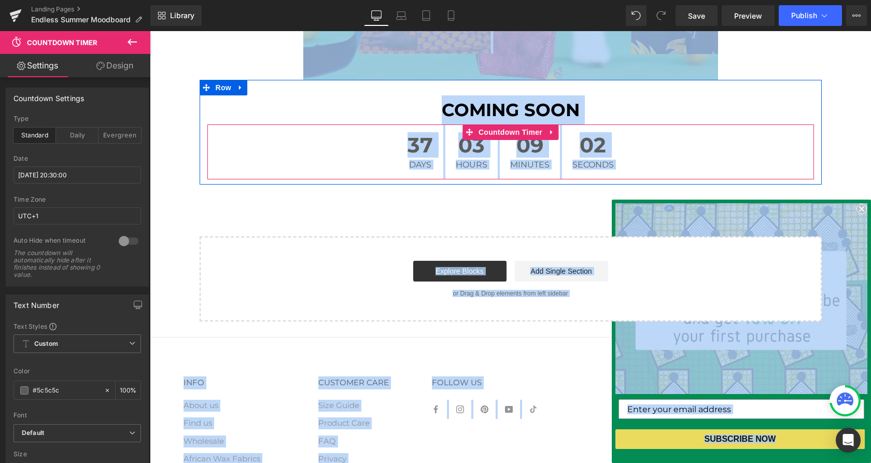
click at [461, 171] on div "03 Hours" at bounding box center [472, 151] width 52 height 55
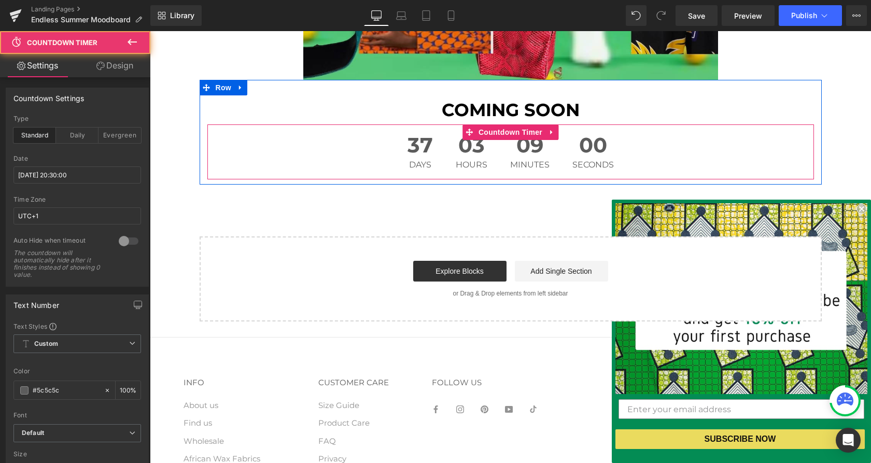
drag, startPoint x: 403, startPoint y: 141, endPoint x: 653, endPoint y: 159, distance: 250.7
click at [653, 159] on div "37 Days 03 Hours 09 Minutes 00 Seconds" at bounding box center [510, 151] width 607 height 55
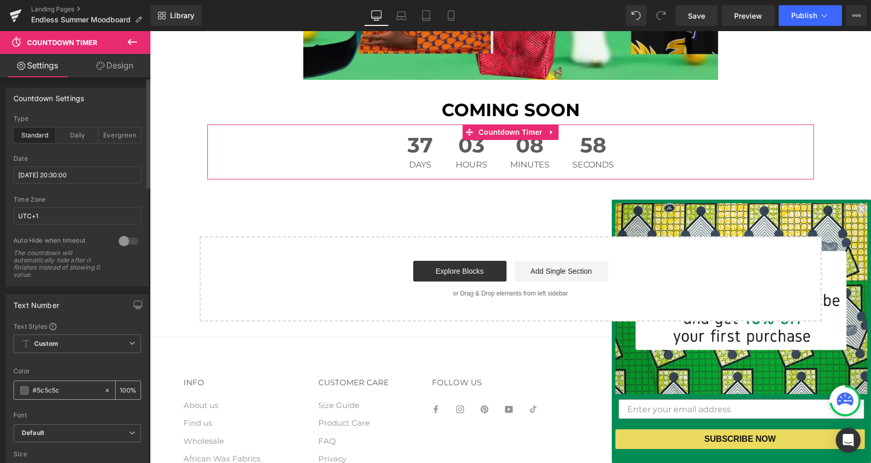
click at [27, 386] on span at bounding box center [24, 390] width 8 height 8
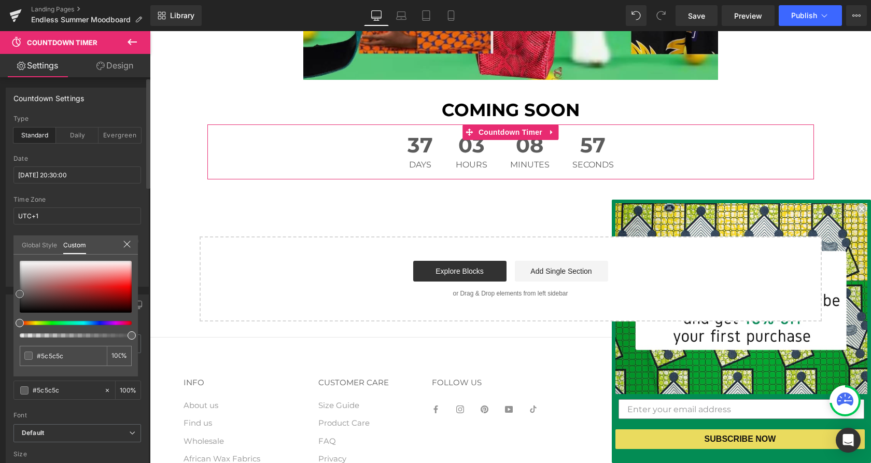
type input "#515151"
type input "#383737"
type input "#2e2d2d"
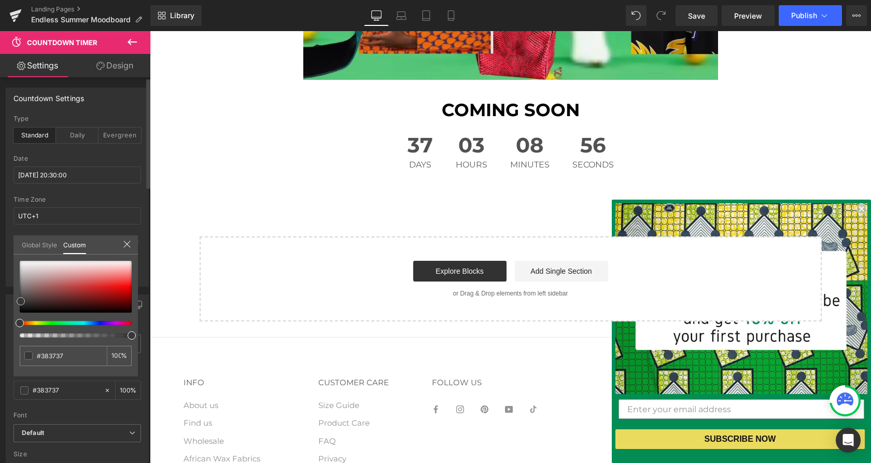
type input "#2e2d2d"
type input "#000000"
drag, startPoint x: 19, startPoint y: 293, endPoint x: 17, endPoint y: 315, distance: 22.4
click at [17, 315] on span at bounding box center [20, 313] width 8 height 8
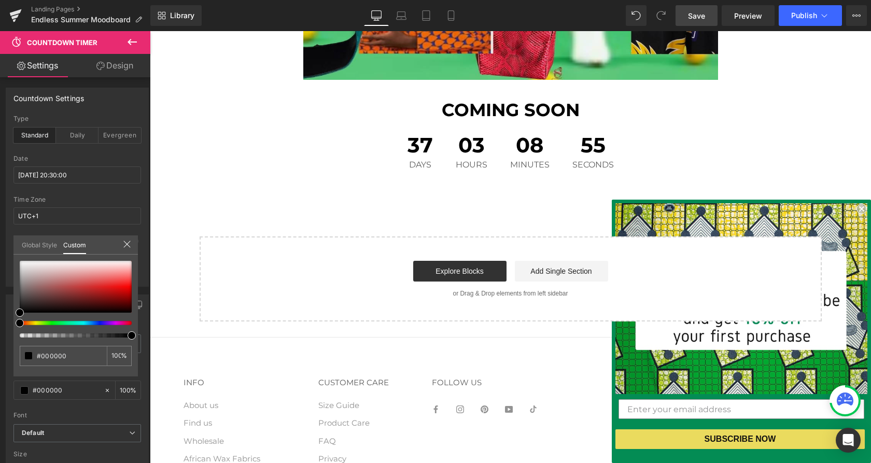
click at [696, 15] on span "Save" at bounding box center [696, 15] width 17 height 11
click at [808, 17] on span "Publish" at bounding box center [805, 15] width 26 height 8
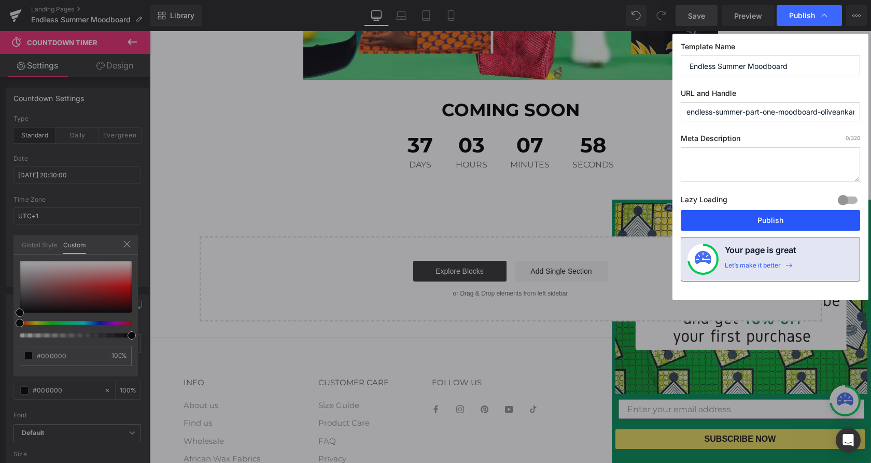
click at [765, 219] on button "Publish" at bounding box center [770, 220] width 179 height 21
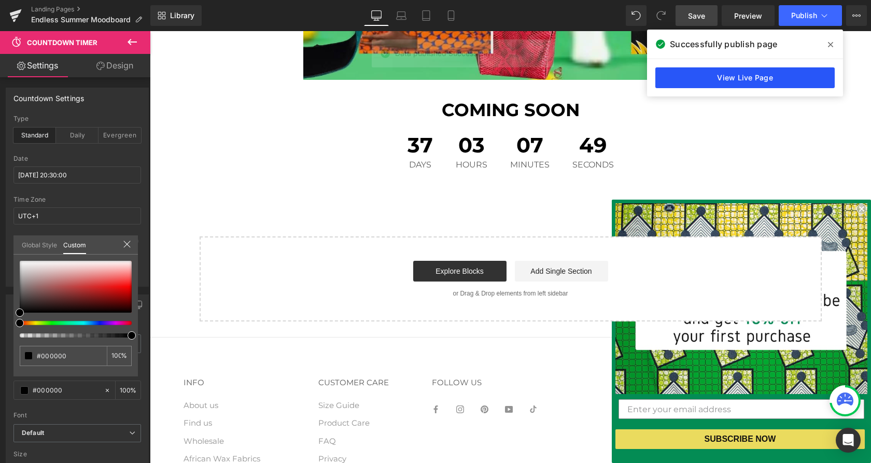
click at [763, 76] on link "View Live Page" at bounding box center [745, 77] width 179 height 21
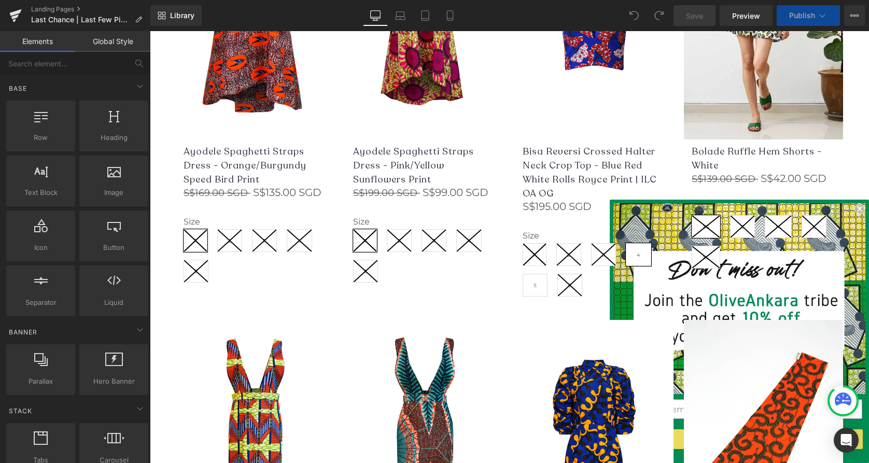
scroll to position [4308, 0]
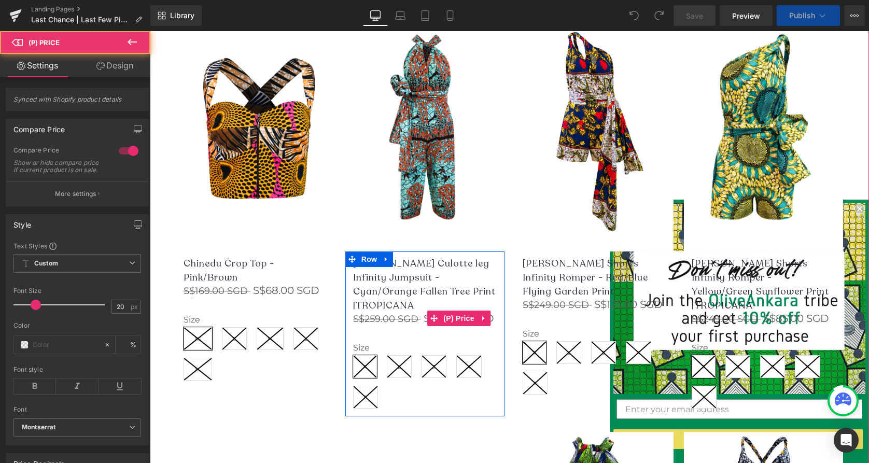
click at [406, 313] on span "S$259.00 SGD" at bounding box center [385, 318] width 65 height 11
click at [438, 310] on div "S$259.00 SGD S$104.00 SGD (P) Price" at bounding box center [425, 318] width 144 height 17
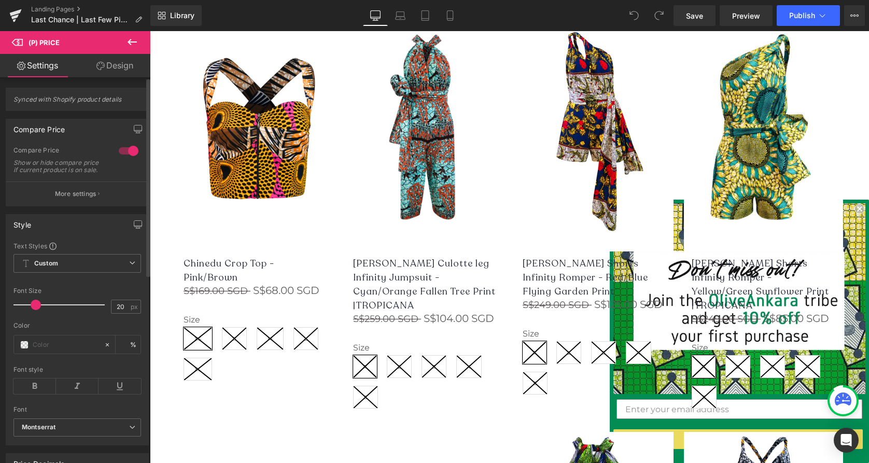
click at [119, 150] on div at bounding box center [128, 151] width 25 height 17
click at [127, 150] on div at bounding box center [128, 151] width 25 height 17
click at [92, 197] on p "More settings" at bounding box center [75, 193] width 41 height 9
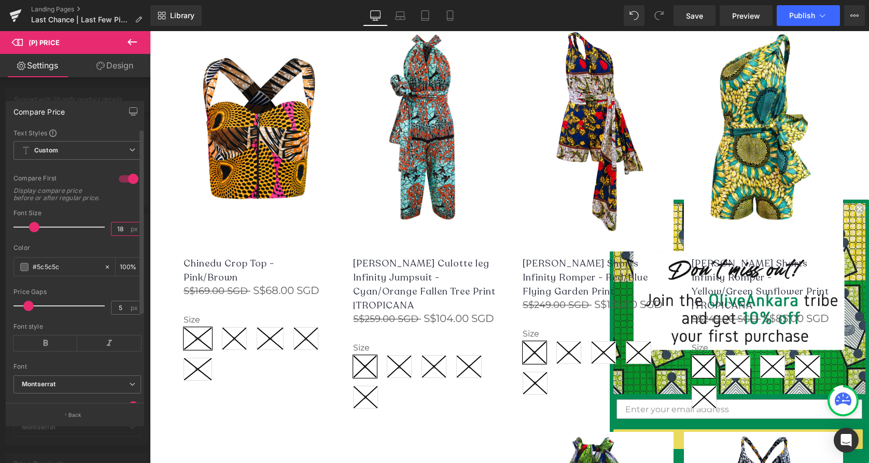
click at [123, 233] on input "18" at bounding box center [121, 229] width 18 height 13
type input "20"
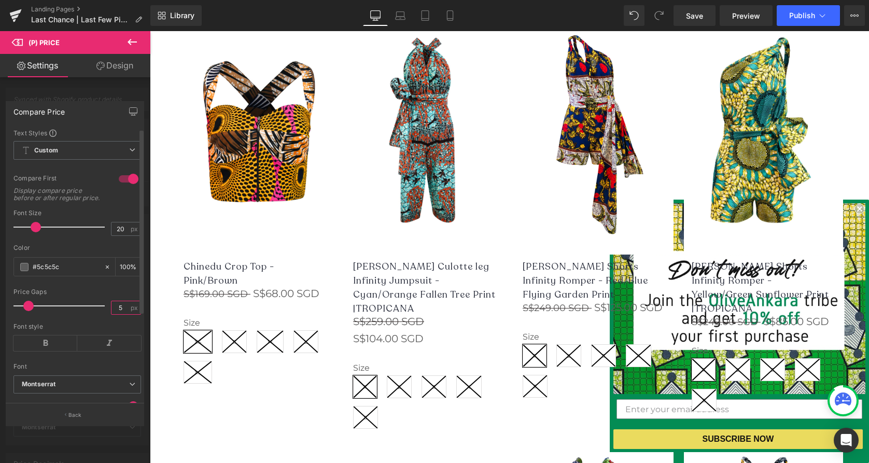
click at [122, 313] on input "5" at bounding box center [121, 307] width 18 height 13
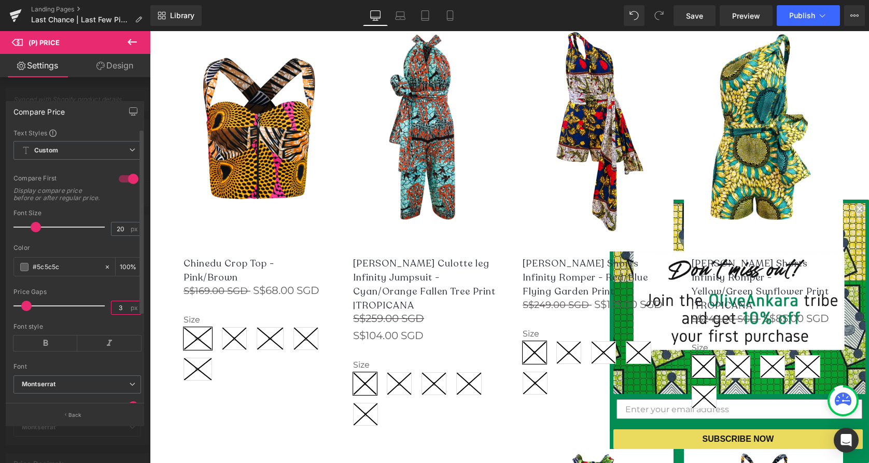
scroll to position [4342, 0]
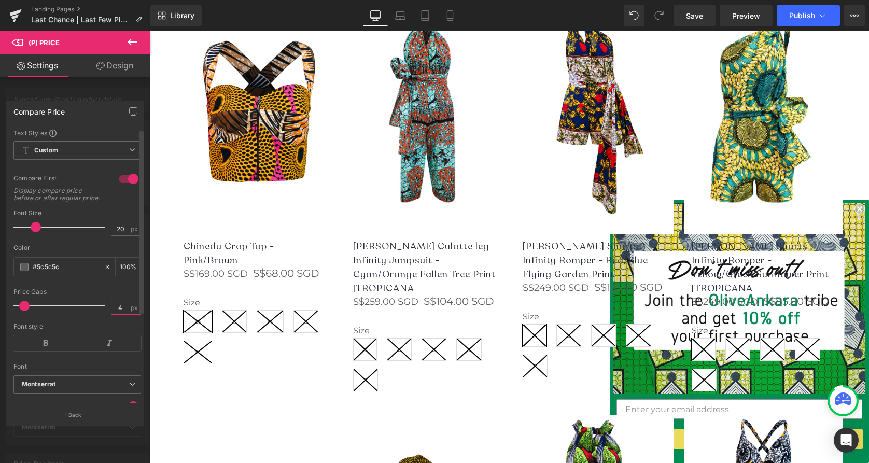
type input "3"
click at [692, 16] on span "Save" at bounding box center [694, 15] width 17 height 11
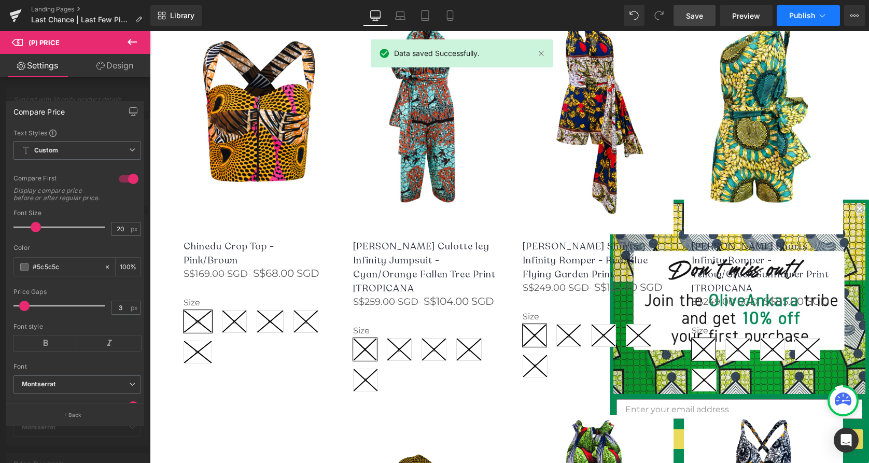
click at [809, 15] on span "Publish" at bounding box center [802, 15] width 26 height 8
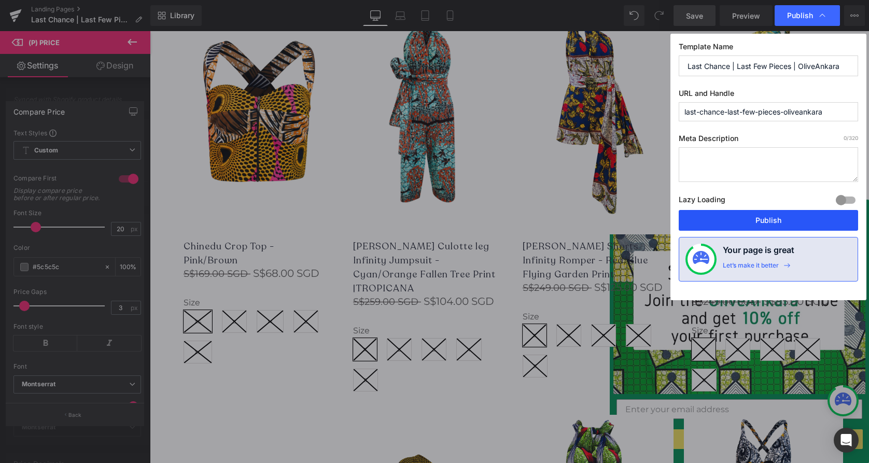
click at [777, 218] on button "Publish" at bounding box center [768, 220] width 179 height 21
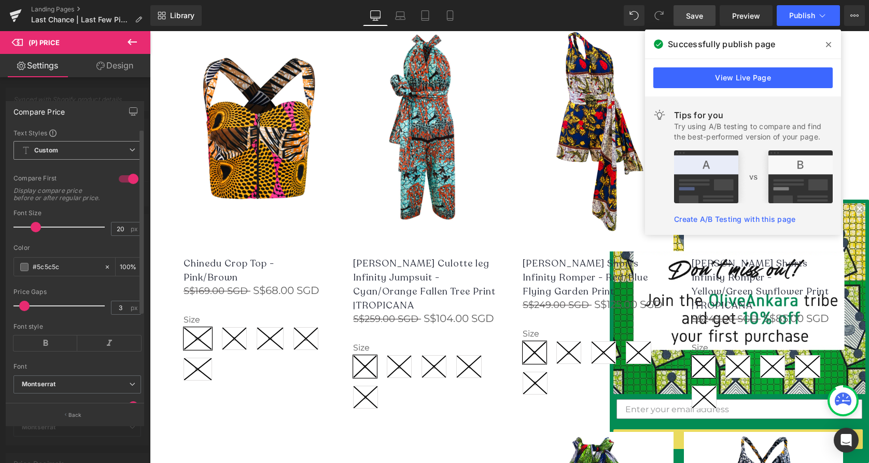
scroll to position [4328, 0]
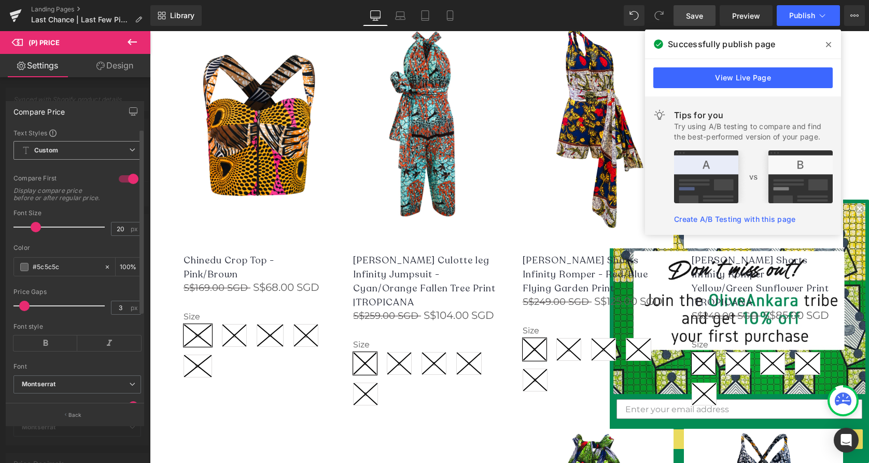
click at [59, 149] on span "Custom Setup Global Style" at bounding box center [77, 150] width 128 height 19
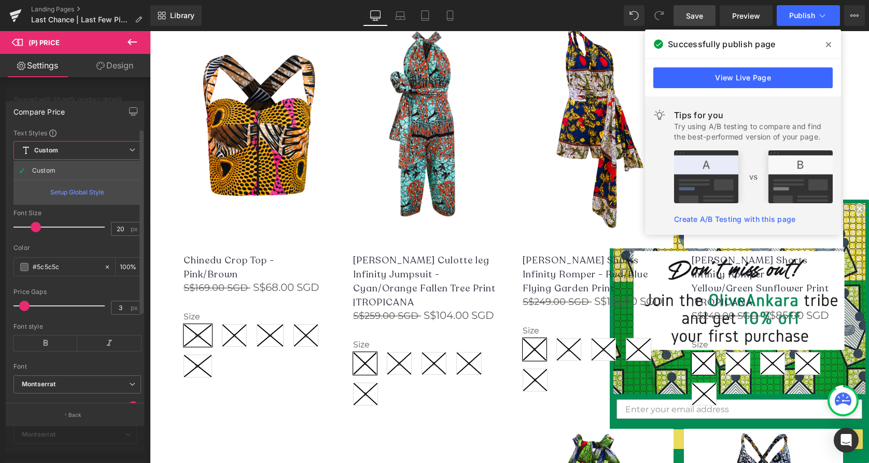
click at [59, 149] on span "Custom Setup Global Style" at bounding box center [77, 150] width 128 height 19
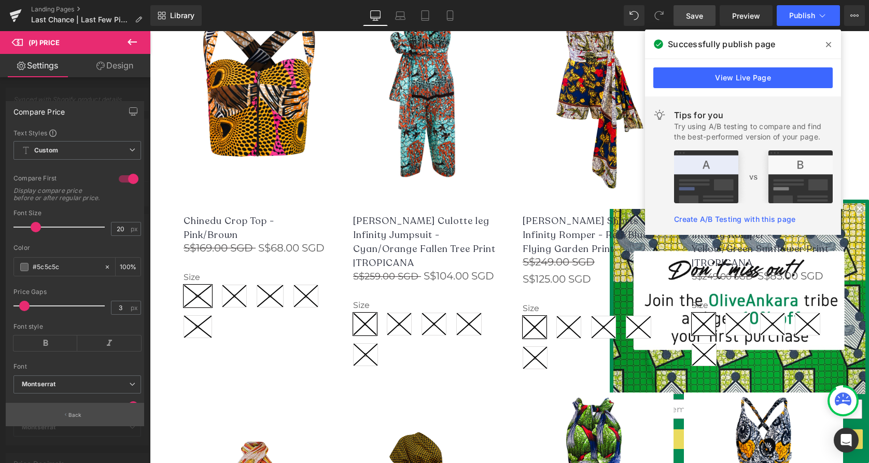
scroll to position [127, 0]
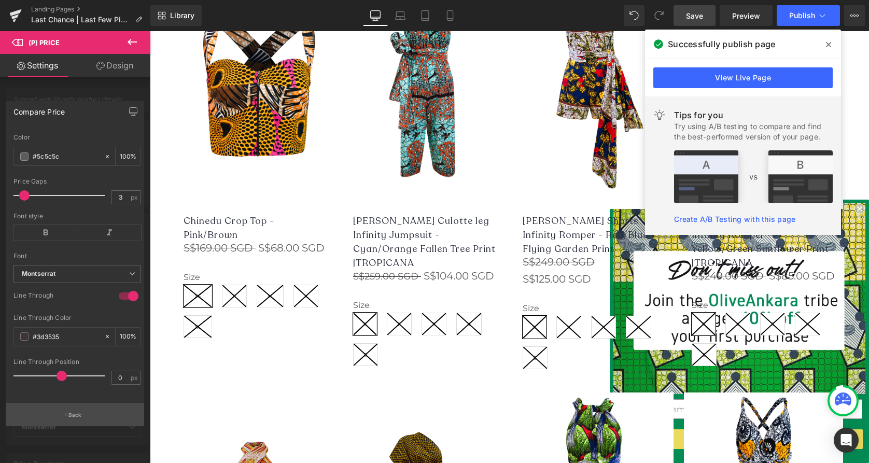
click at [81, 408] on button "Back" at bounding box center [75, 414] width 138 height 23
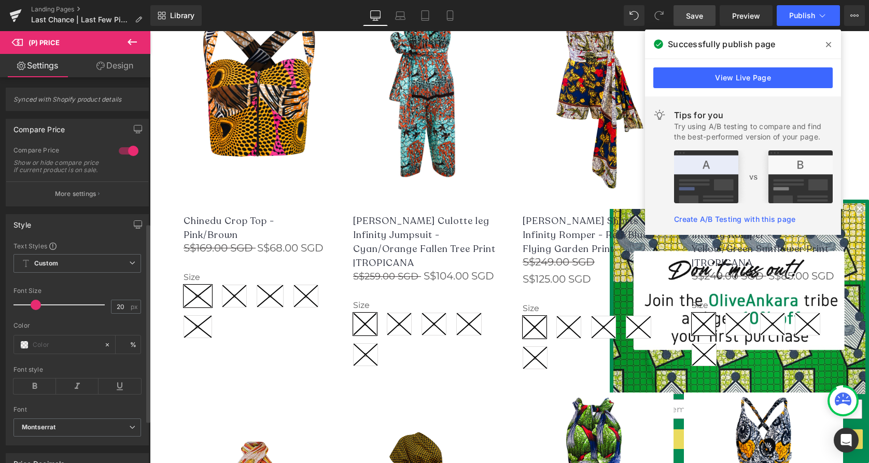
scroll to position [281, 0]
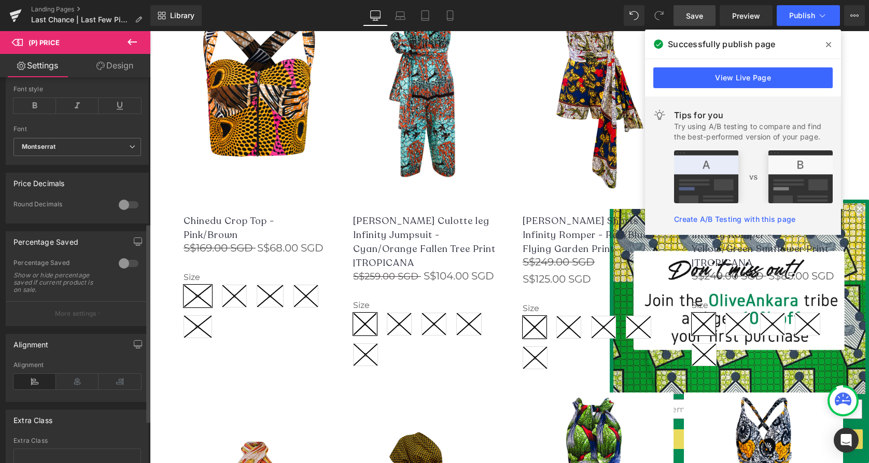
click at [131, 266] on div at bounding box center [128, 263] width 25 height 17
click at [92, 316] on p "More settings" at bounding box center [75, 313] width 41 height 9
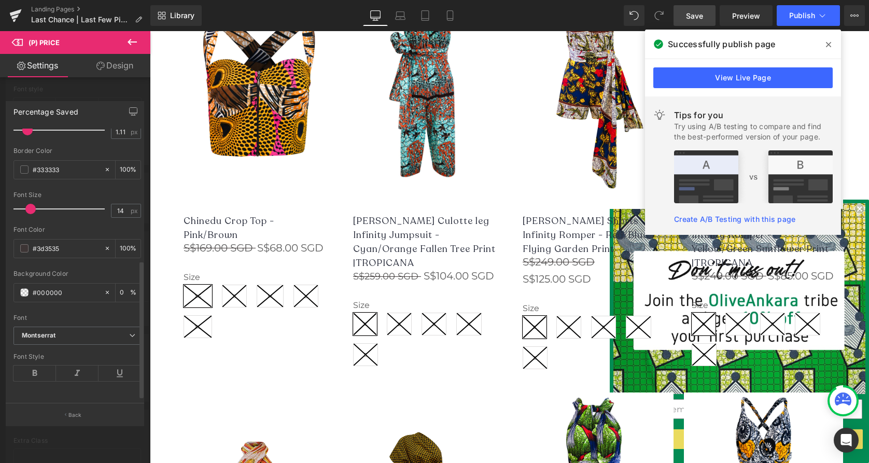
scroll to position [263, 0]
click at [693, 16] on span "Save" at bounding box center [694, 15] width 17 height 11
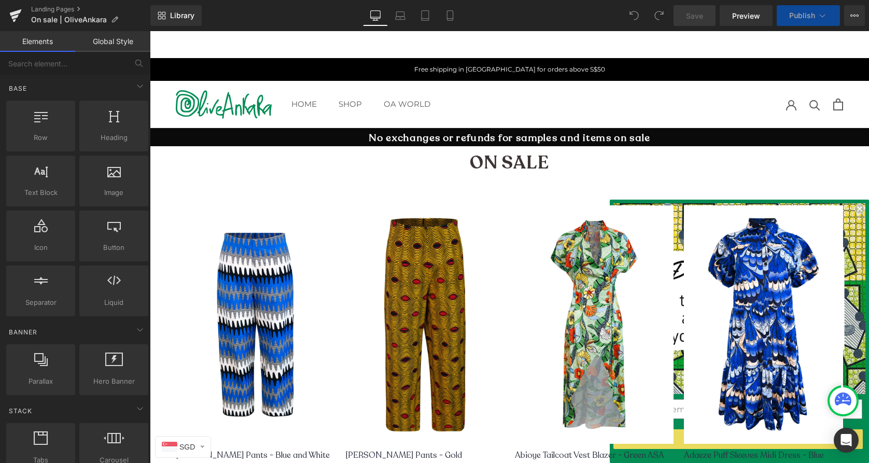
scroll to position [233, 0]
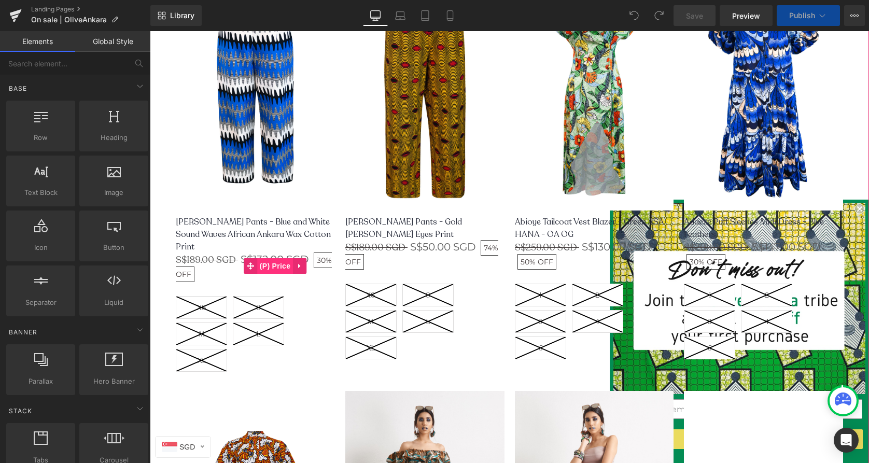
click at [276, 258] on span "(P) Price" at bounding box center [275, 266] width 36 height 16
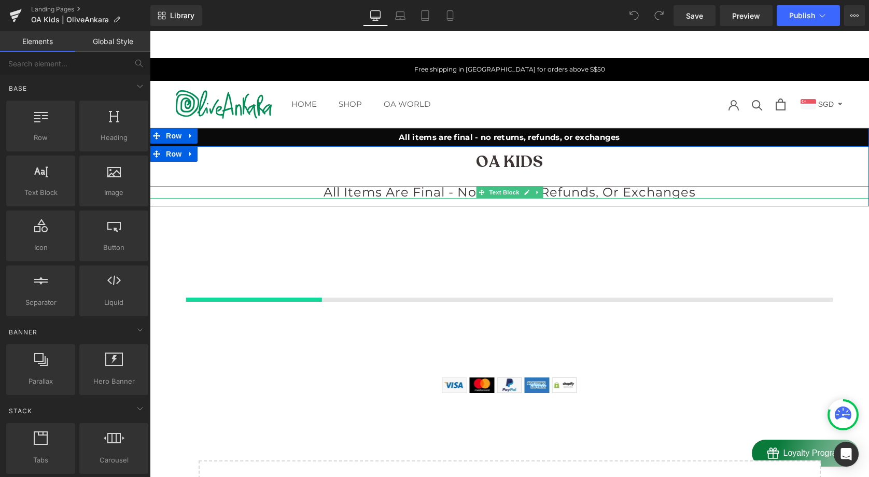
click at [616, 193] on span "All items are final - no returns, refunds, or exchanges" at bounding box center [510, 192] width 372 height 15
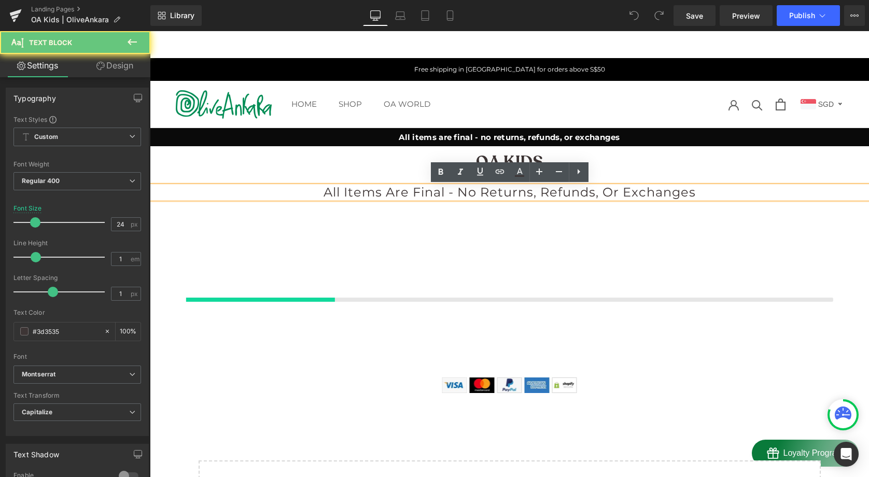
click at [616, 193] on span "All items are final - no returns, refunds, or exchanges" at bounding box center [510, 192] width 372 height 15
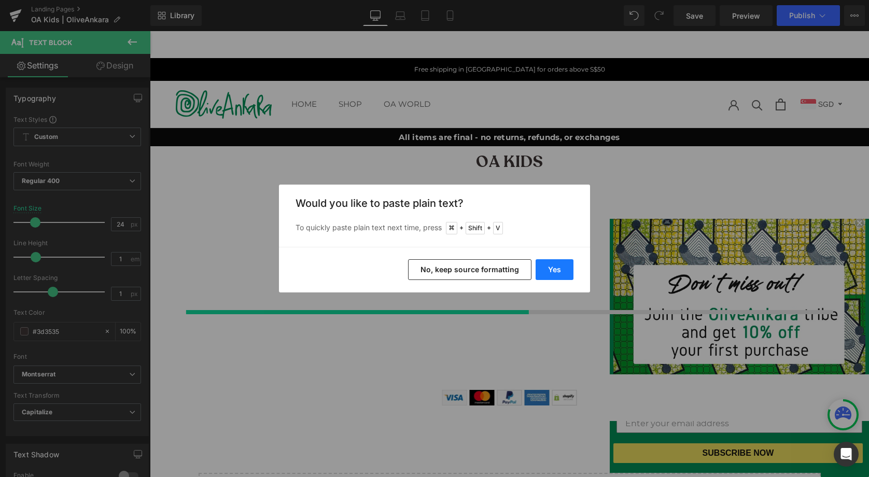
click at [551, 264] on button "Yes" at bounding box center [555, 269] width 38 height 21
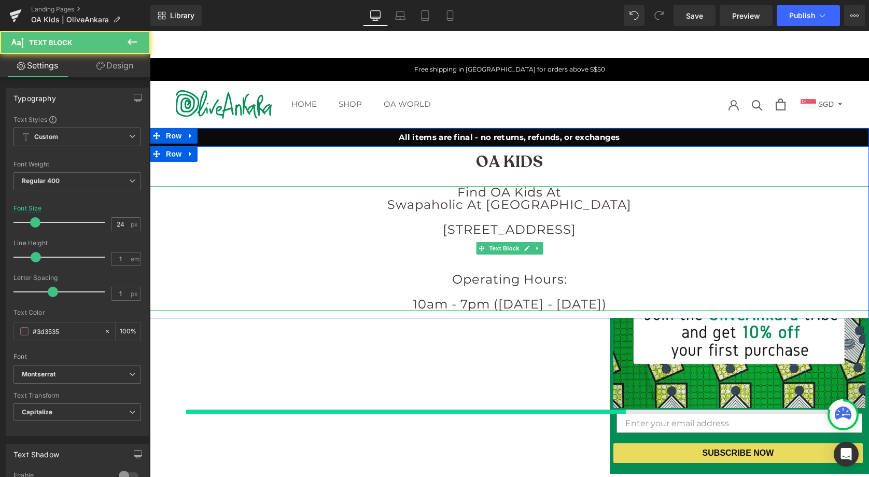
click at [418, 205] on span "Swapaholic at Anchor Point" at bounding box center [509, 204] width 244 height 15
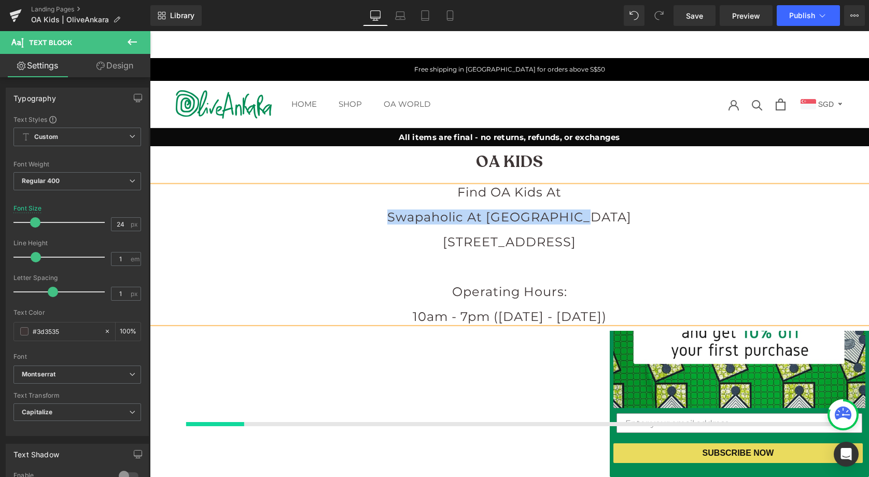
drag, startPoint x: 416, startPoint y: 214, endPoint x: 607, endPoint y: 215, distance: 191.4
click at [607, 215] on p "Swapaholic at Anchor Point" at bounding box center [509, 217] width 719 height 12
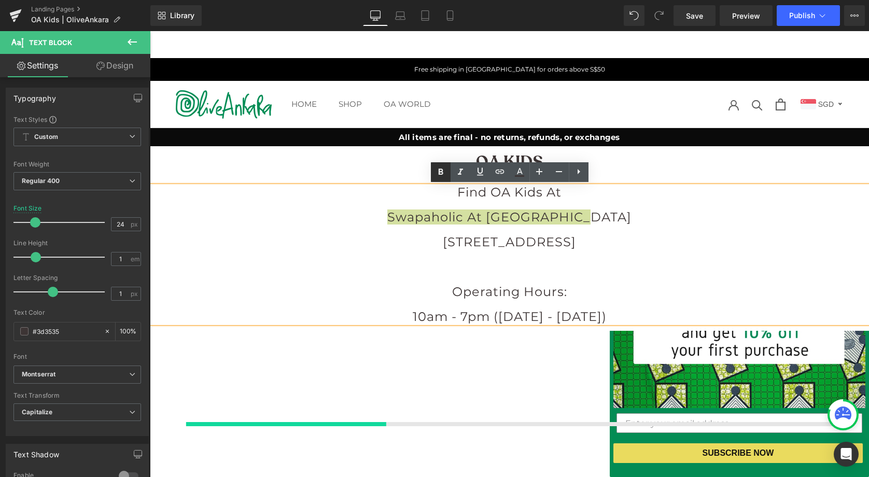
click at [441, 169] on icon at bounding box center [440, 172] width 5 height 6
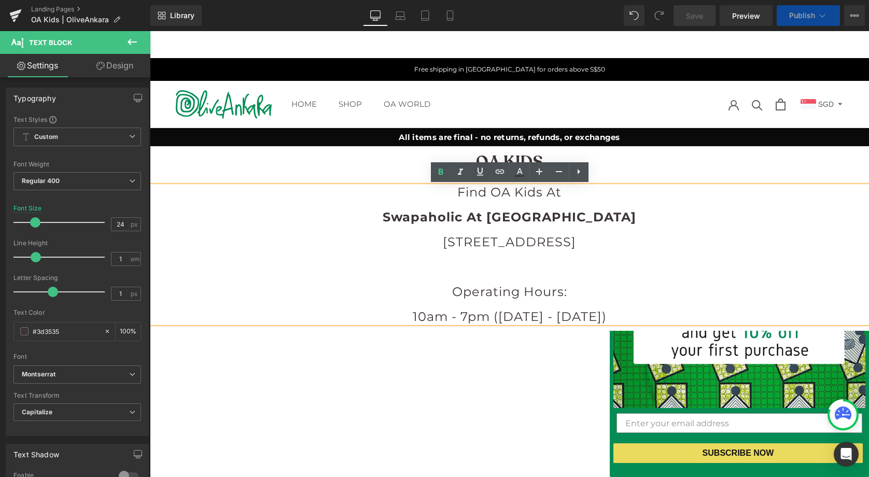
click at [520, 267] on p at bounding box center [509, 267] width 719 height 12
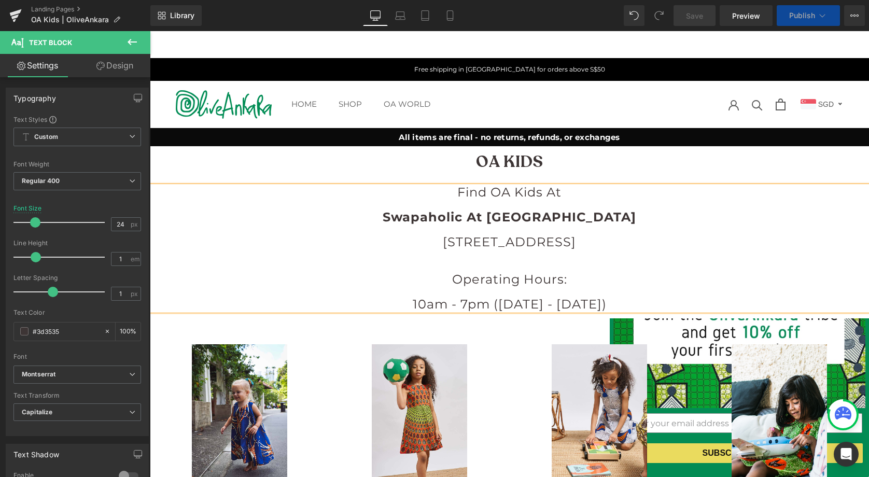
click at [664, 105] on div "HOME HOME SHOP SHOP WOMEN Cheongsams Dresses Infinity Jumpsuits Outerwear Pants…" at bounding box center [509, 104] width 437 height 13
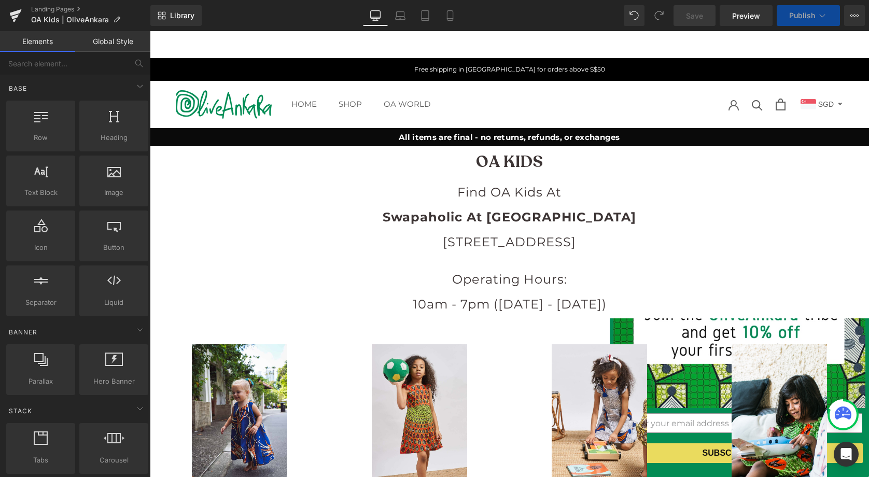
click at [688, 13] on span "Save" at bounding box center [694, 15] width 17 height 11
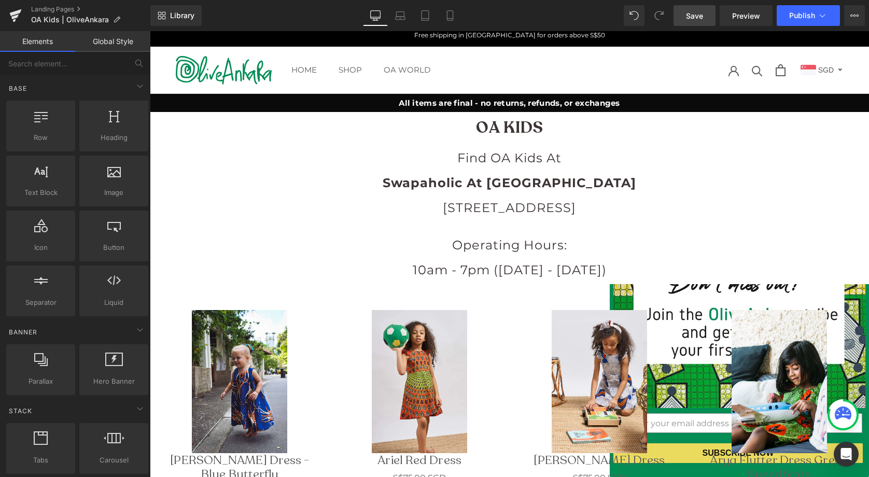
click at [692, 15] on span "Save" at bounding box center [694, 15] width 17 height 11
click at [807, 13] on span "Publish" at bounding box center [802, 15] width 26 height 8
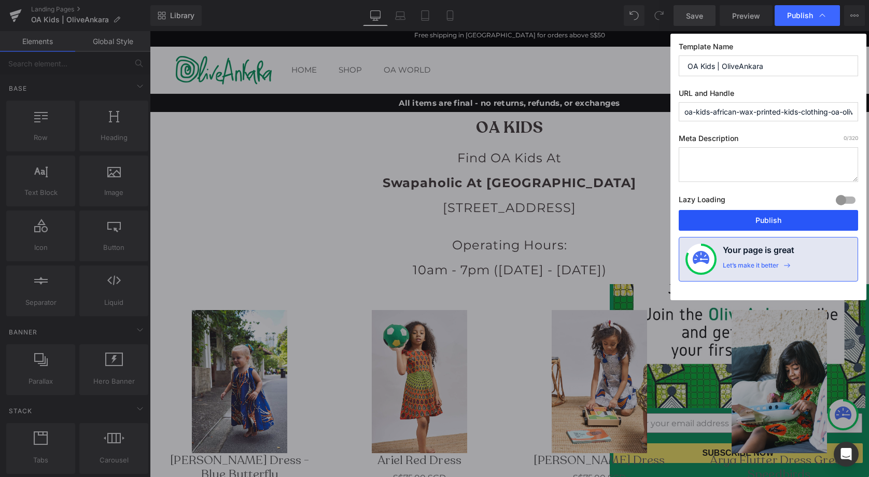
click at [770, 223] on button "Publish" at bounding box center [768, 220] width 179 height 21
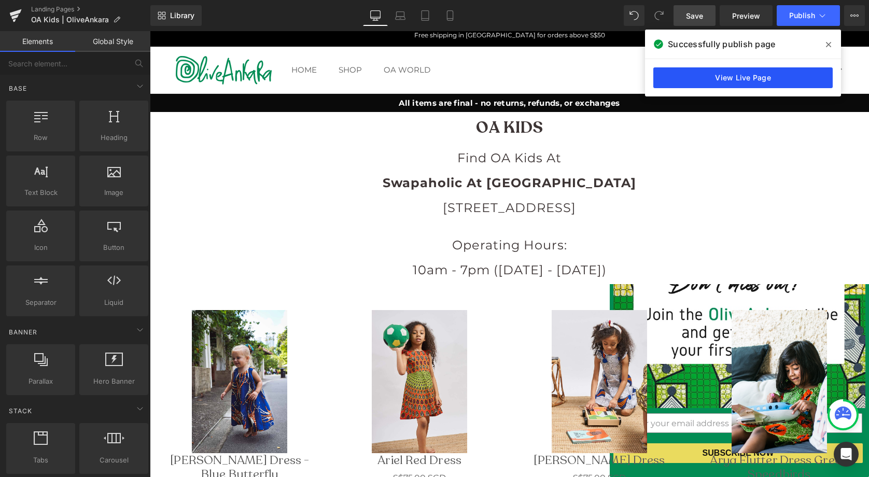
click at [759, 74] on link "View Live Page" at bounding box center [743, 77] width 179 height 21
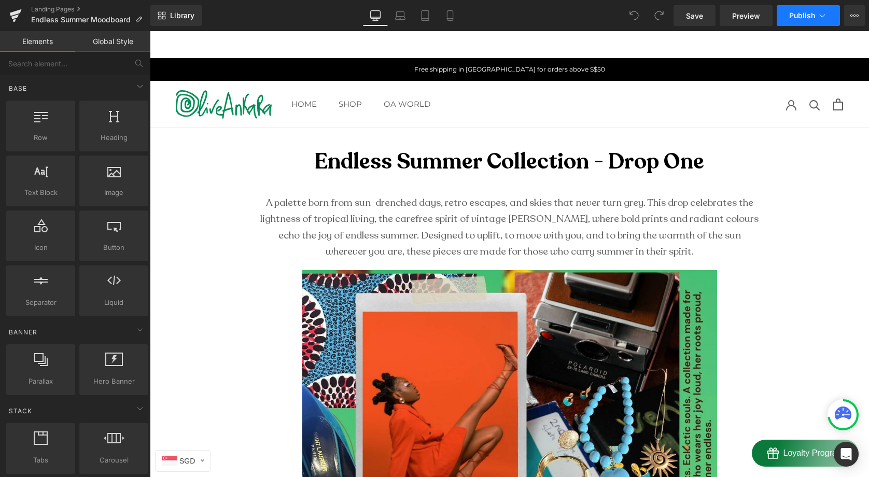
click at [800, 12] on span "Publish" at bounding box center [802, 15] width 26 height 8
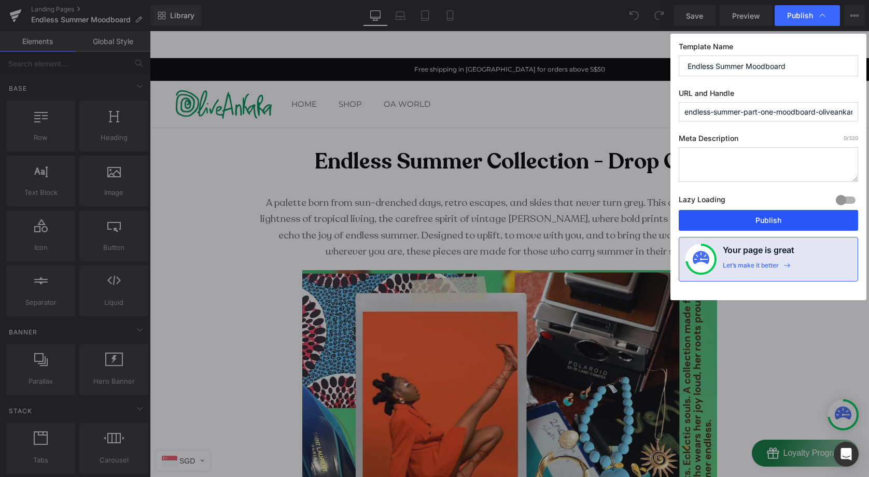
click at [790, 212] on button "Publish" at bounding box center [768, 220] width 179 height 21
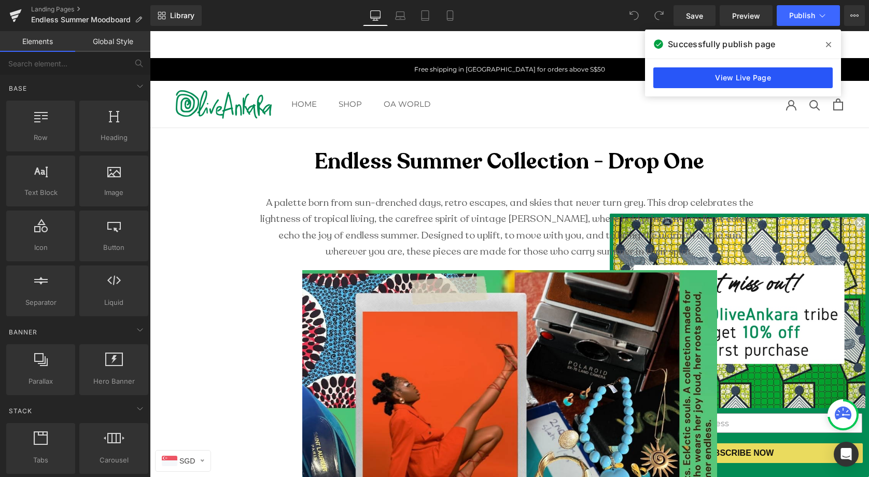
click at [731, 78] on link "View Live Page" at bounding box center [743, 77] width 179 height 21
